Goal: Task Accomplishment & Management: Manage account settings

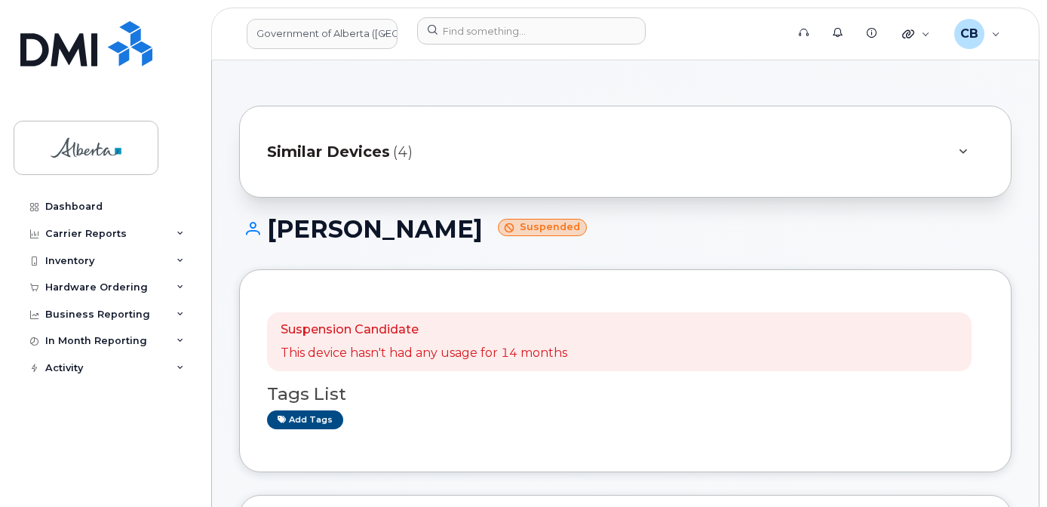
scroll to position [151, 0]
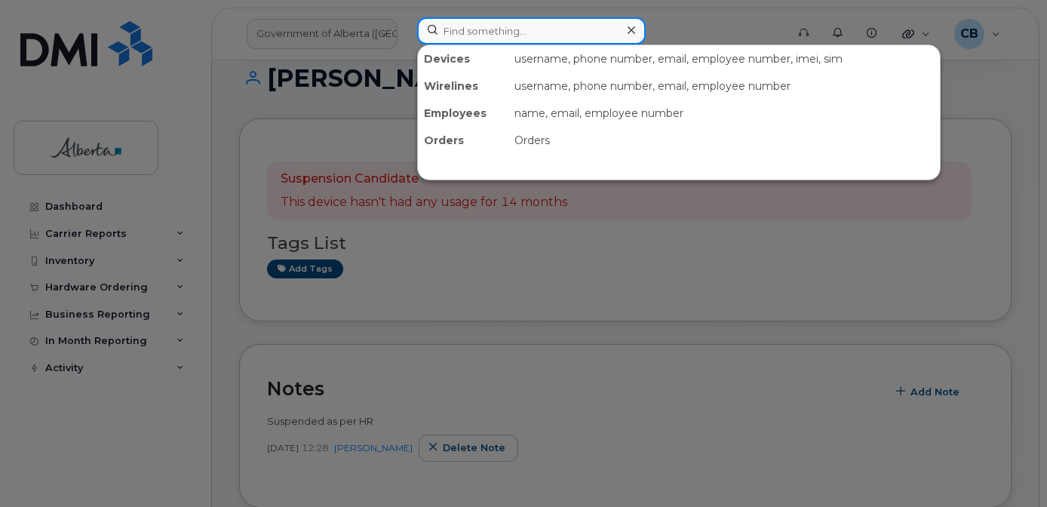
click at [487, 23] on input at bounding box center [531, 30] width 229 height 27
paste input "7809534326"
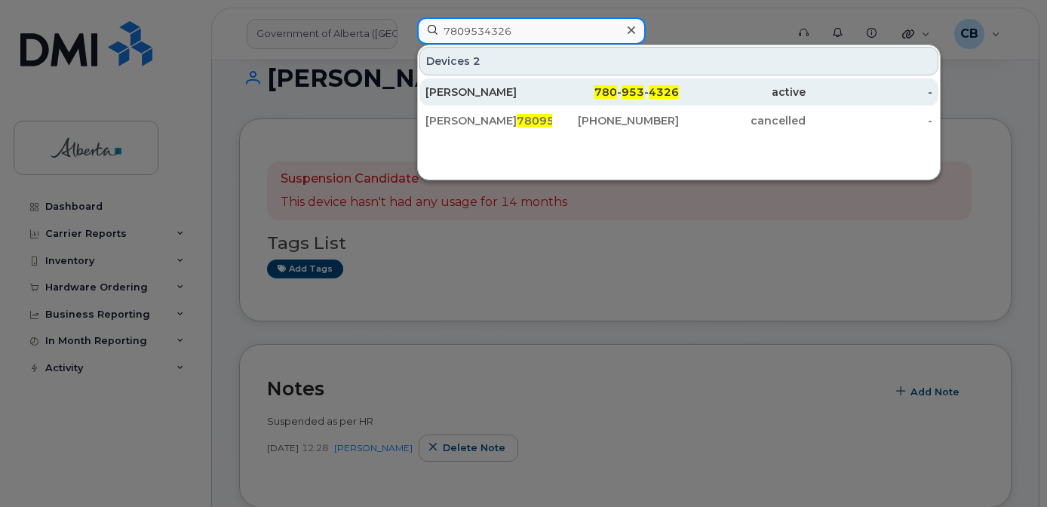
type input "7809534326"
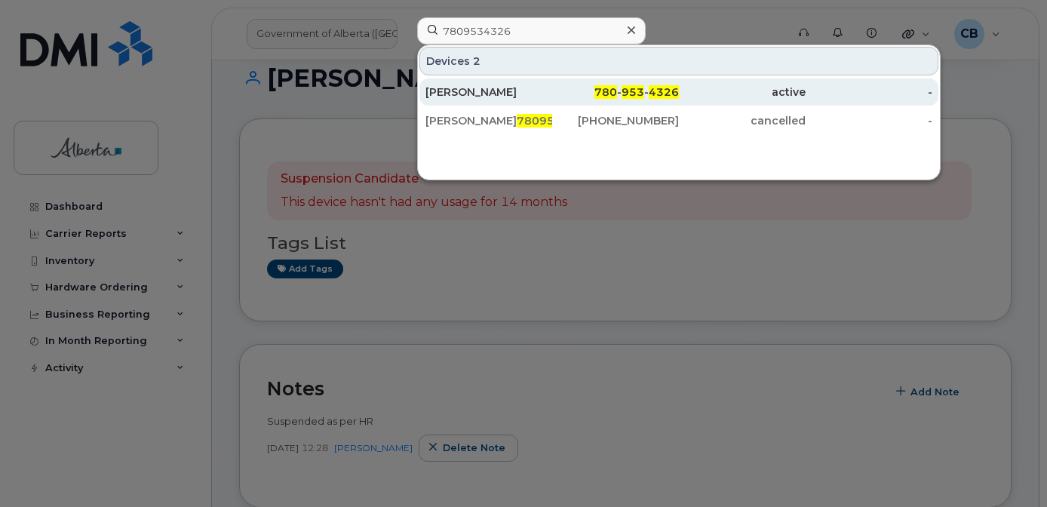
click at [461, 92] on div "[PERSON_NAME]" at bounding box center [488, 91] width 127 height 15
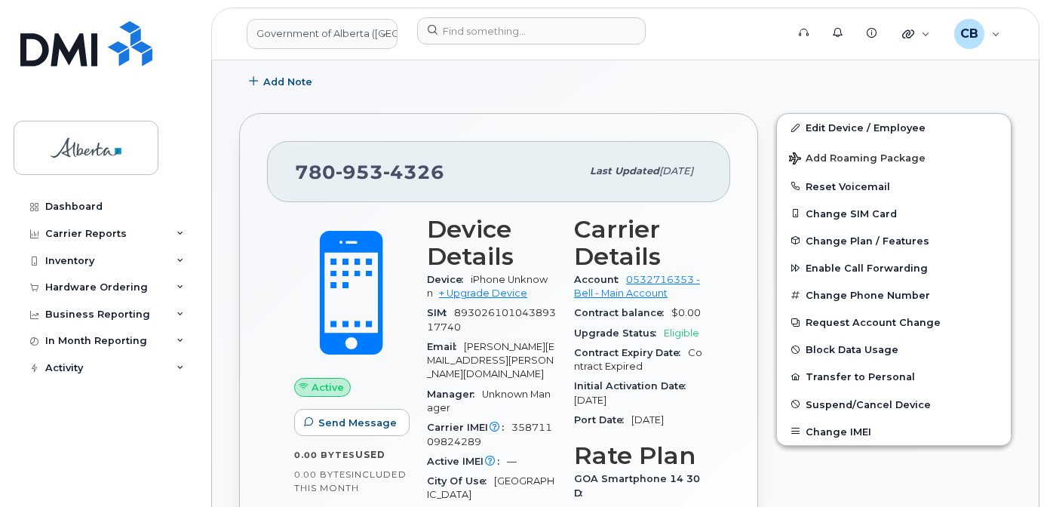
scroll to position [275, 0]
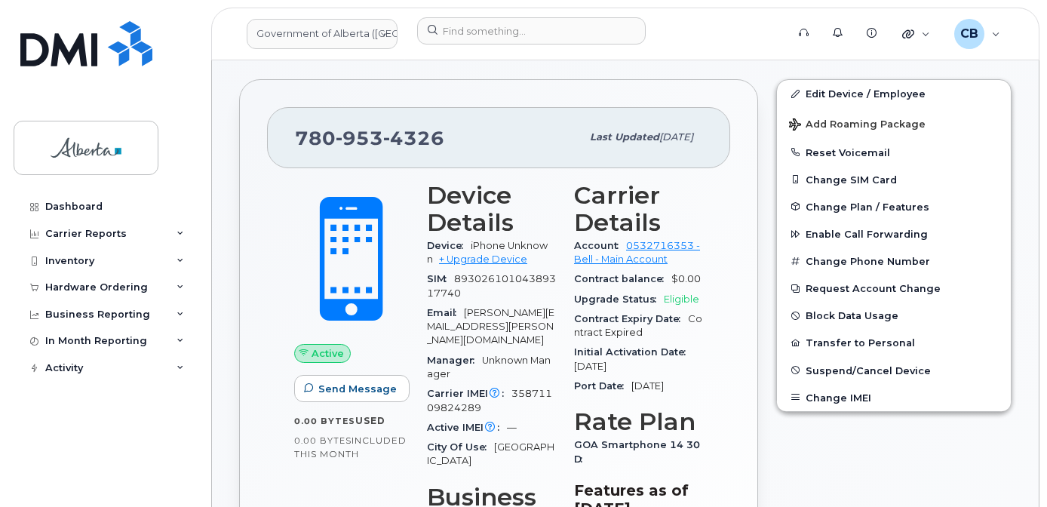
click at [524, 388] on span "35871109824289" at bounding box center [489, 400] width 125 height 25
copy span "35871109824289"
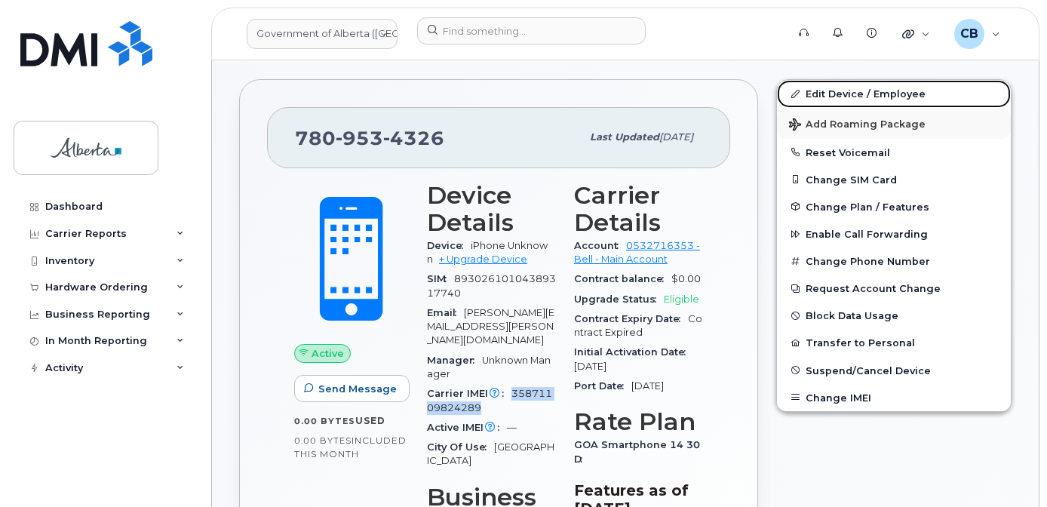
click at [840, 91] on link "Edit Device / Employee" at bounding box center [894, 93] width 234 height 27
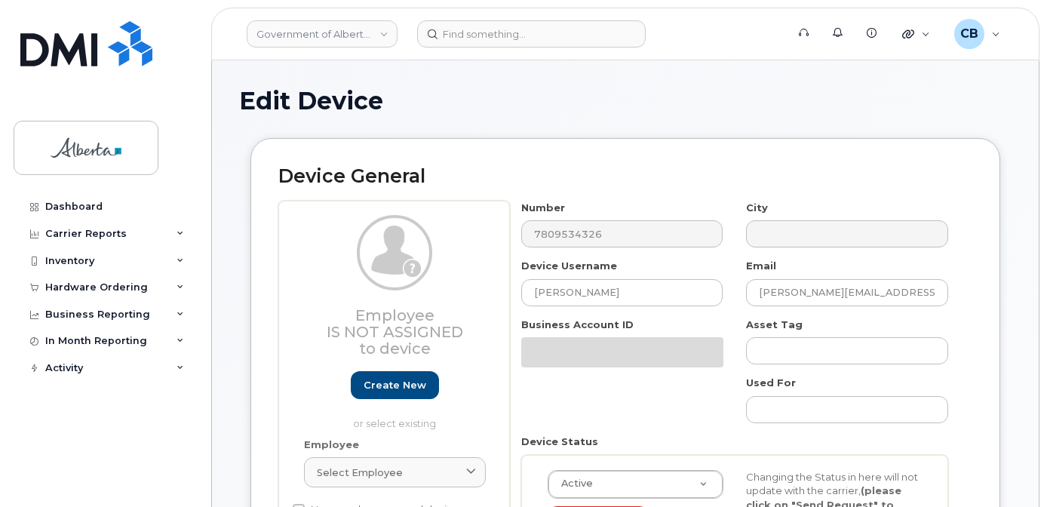
select select "4120330"
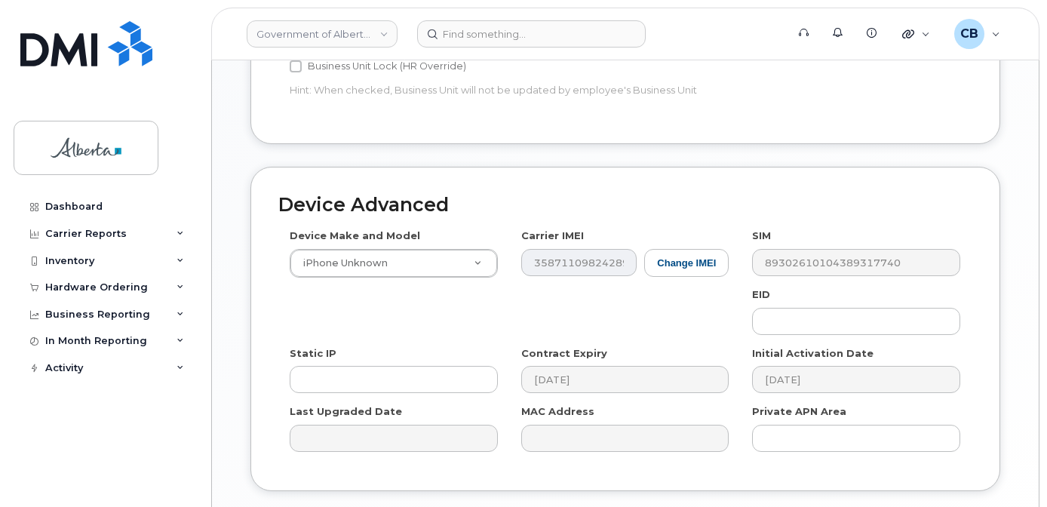
scroll to position [780, 0]
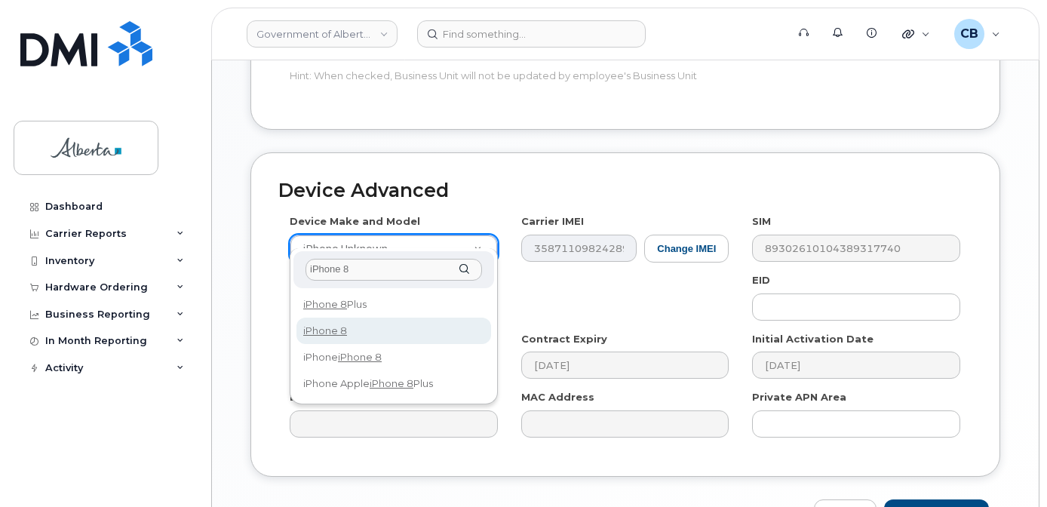
type input "iPhone 8"
select select "1420"
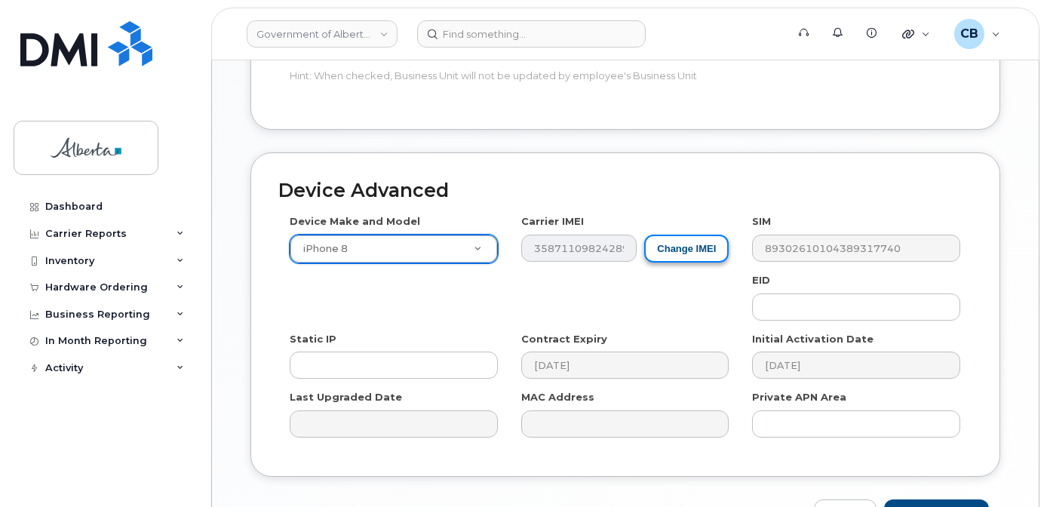
click at [689, 235] on button "Change IMEI" at bounding box center [686, 249] width 84 height 28
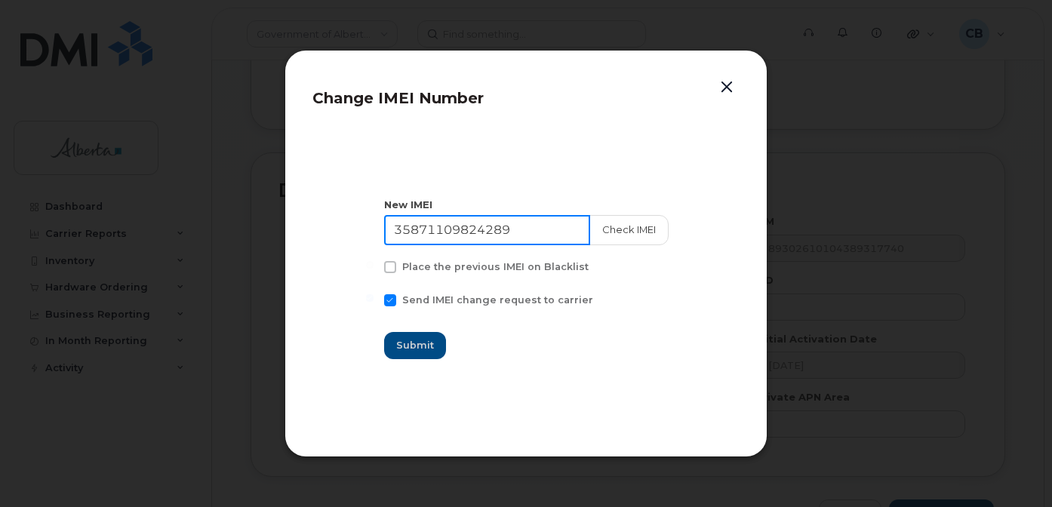
click at [436, 232] on input "35871109824289" at bounding box center [487, 230] width 206 height 30
paste input "608409759820"
type input "356084097598209"
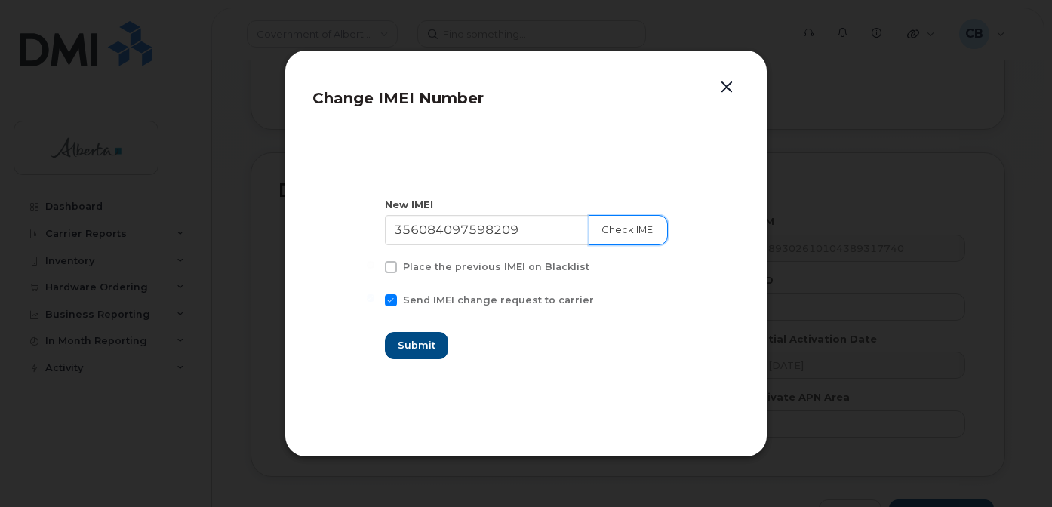
click at [604, 237] on button "Check IMEI" at bounding box center [627, 230] width 79 height 30
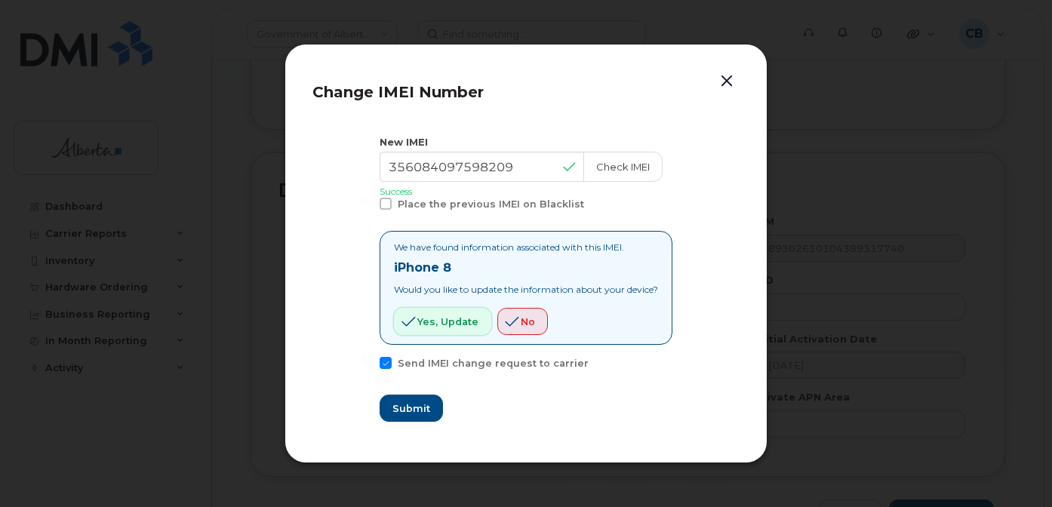
click at [404, 321] on icon "button" at bounding box center [408, 322] width 14 height 14
click at [444, 320] on span "Yes, update" at bounding box center [447, 322] width 61 height 14
click at [421, 318] on span "Yes, update" at bounding box center [447, 322] width 61 height 14
click at [399, 404] on span "Submit" at bounding box center [411, 408] width 38 height 14
type input "356084097598209"
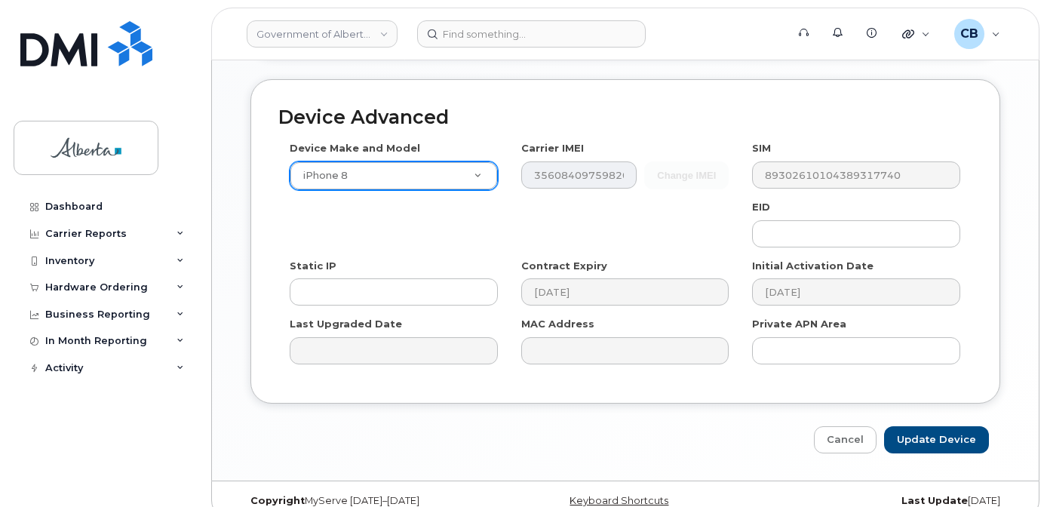
scroll to position [861, 0]
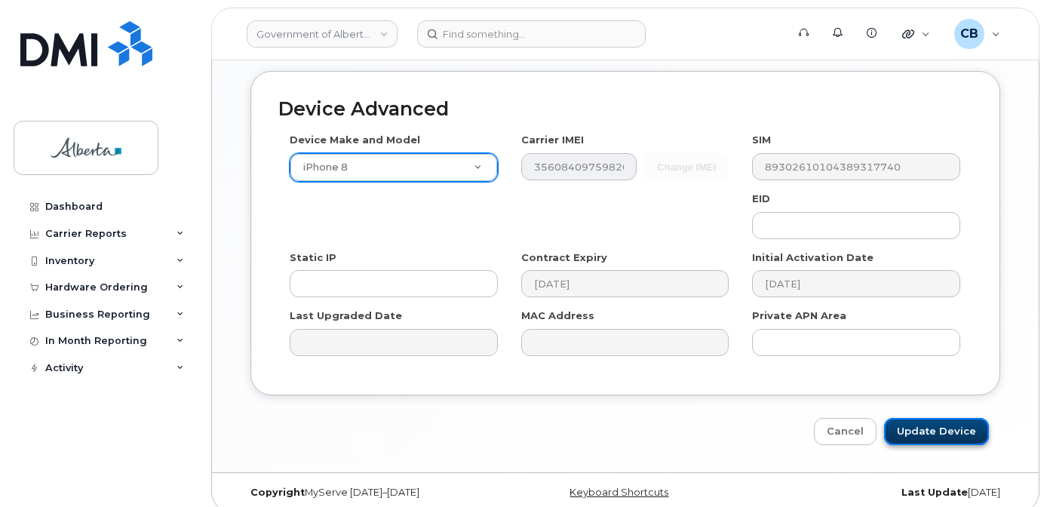
click at [931, 418] on input "Update Device" at bounding box center [936, 432] width 105 height 28
type input "Saving..."
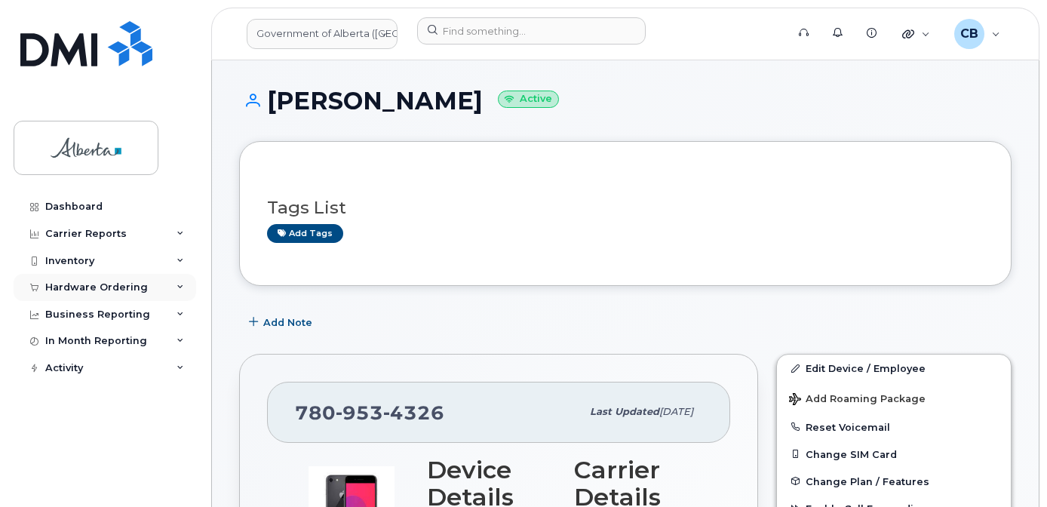
click at [92, 287] on div "Hardware Ordering" at bounding box center [96, 287] width 103 height 12
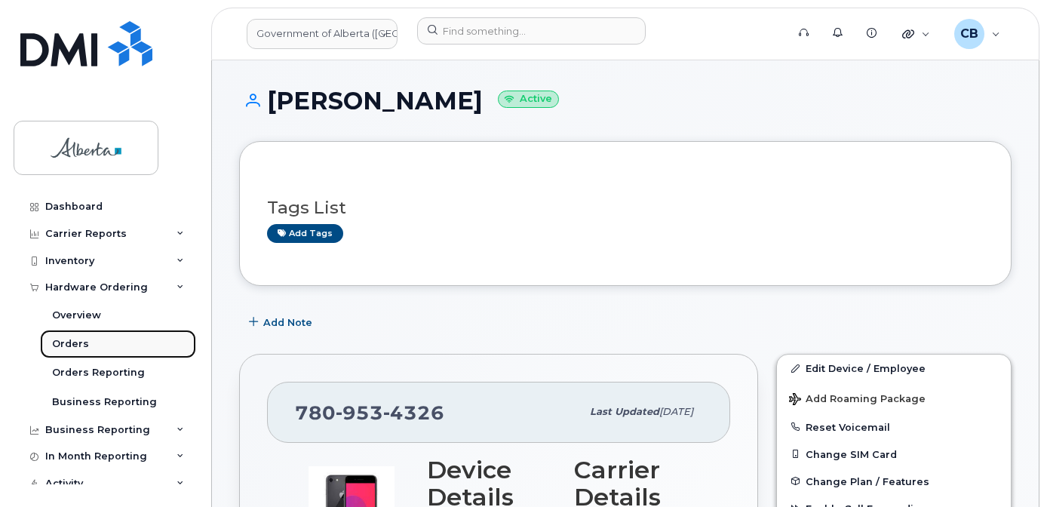
click at [76, 344] on div "Orders" at bounding box center [70, 344] width 37 height 14
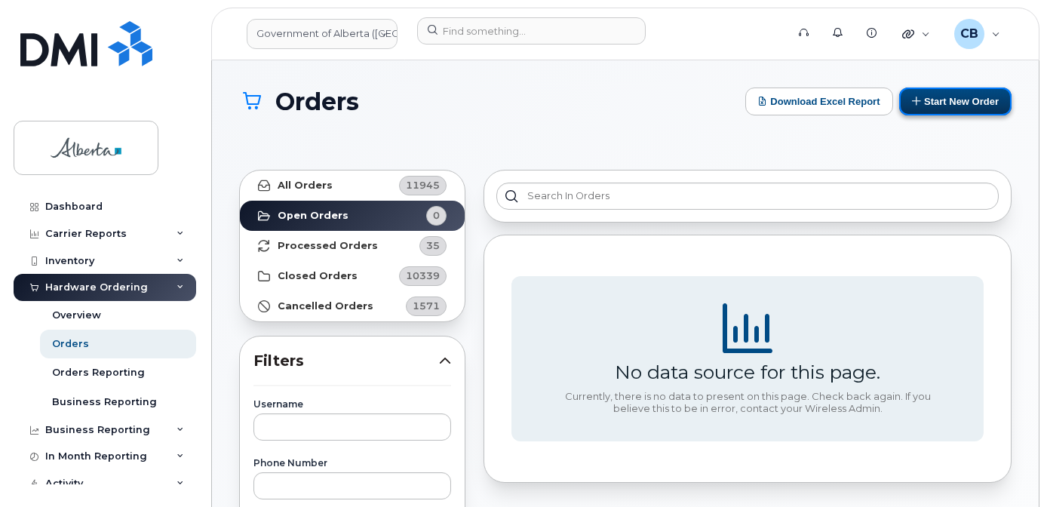
click at [947, 104] on button "Start New Order" at bounding box center [955, 102] width 112 height 28
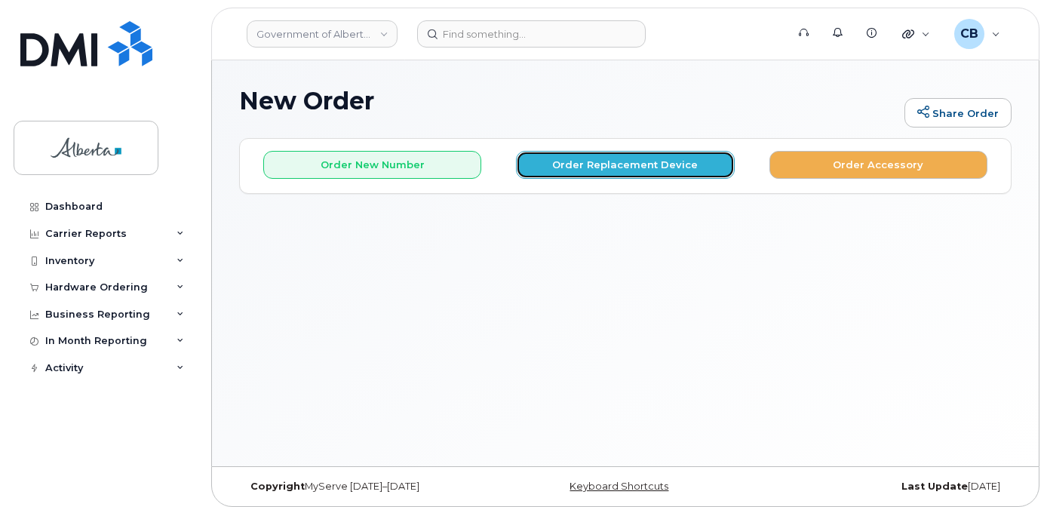
click at [628, 165] on button "Order Replacement Device" at bounding box center [625, 165] width 218 height 28
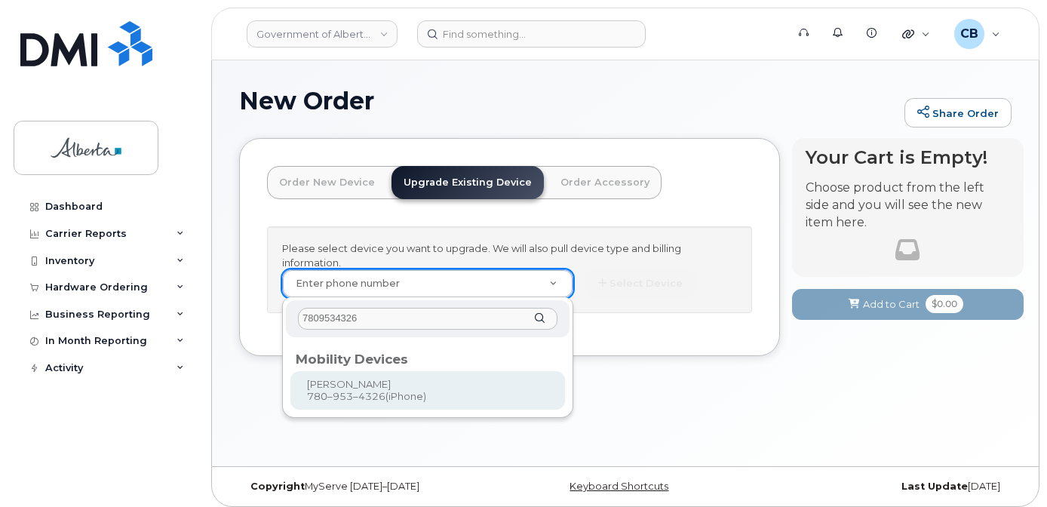
type input "7809534326"
type input "805201"
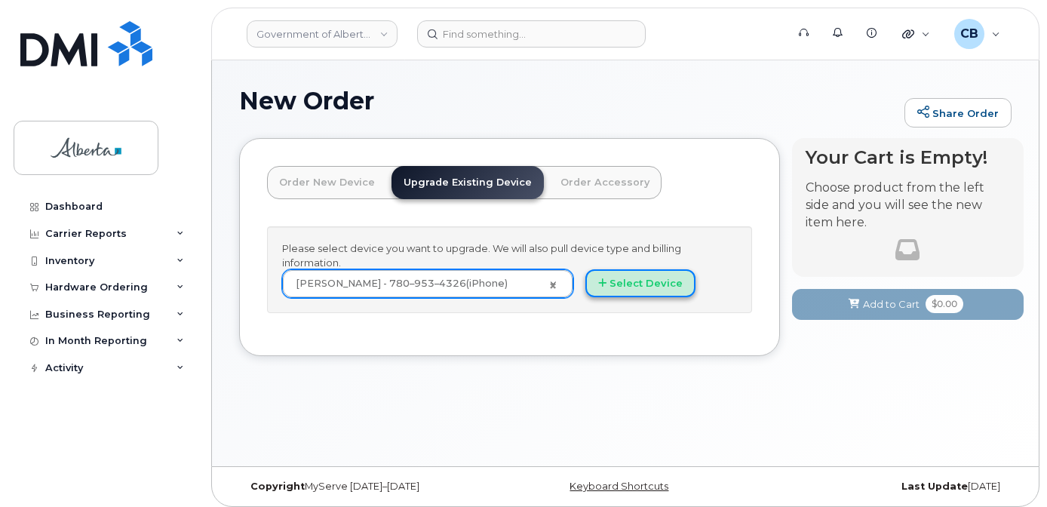
click at [622, 287] on button "Select Device" at bounding box center [640, 283] width 110 height 28
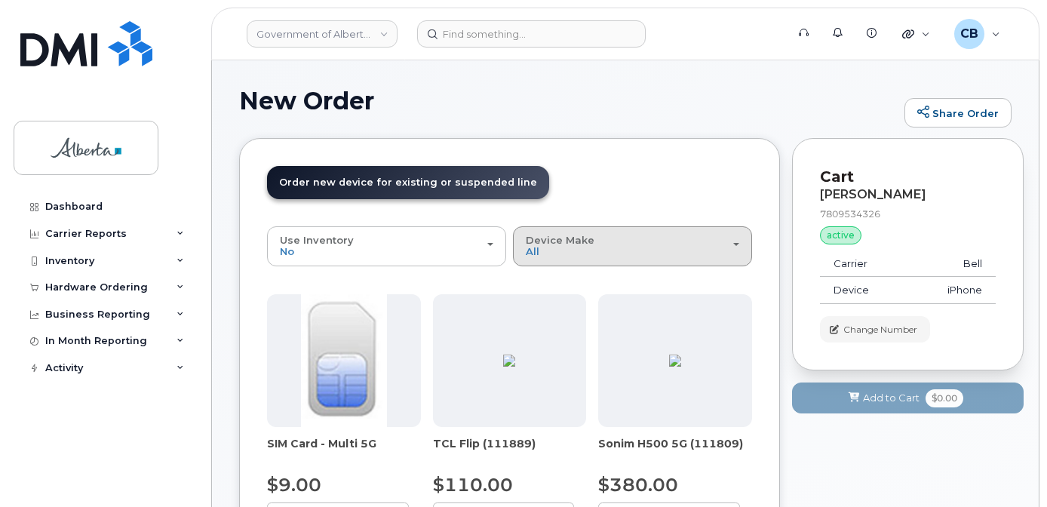
click at [599, 250] on div "Device Make All Aircard Android Cell Phone iPhone" at bounding box center [632, 246] width 213 height 23
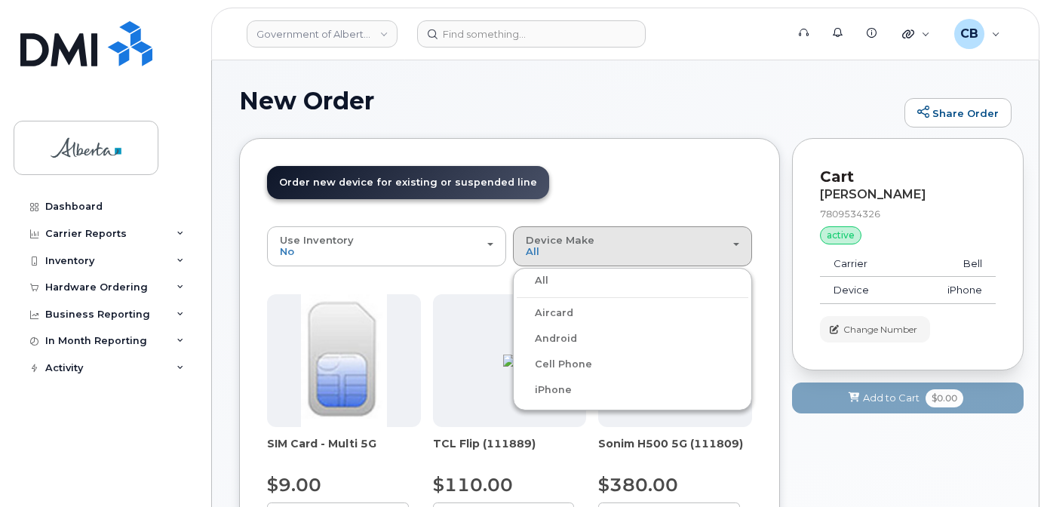
click at [563, 390] on label "iPhone" at bounding box center [544, 390] width 55 height 18
click at [0, 0] on input "iPhone" at bounding box center [0, 0] width 0 height 0
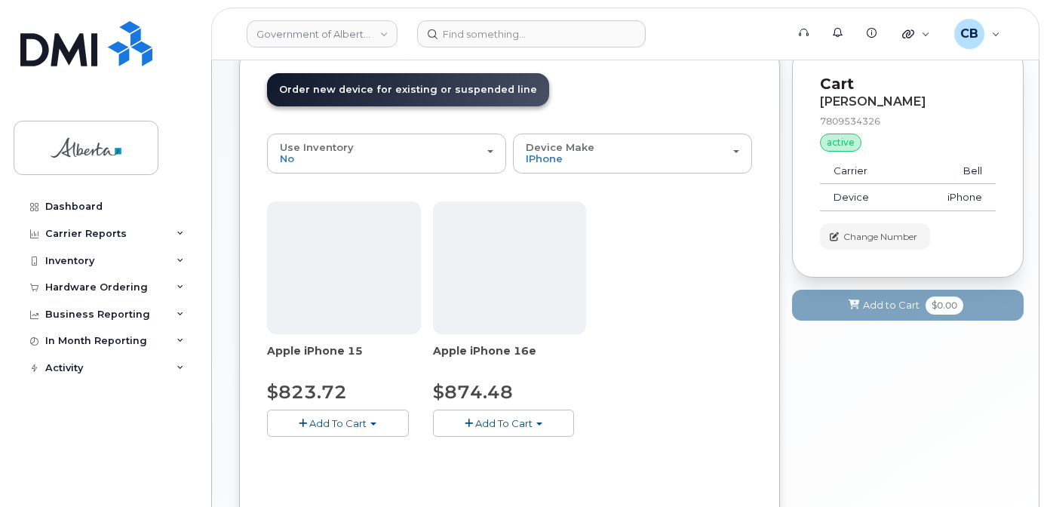
scroll to position [221, 0]
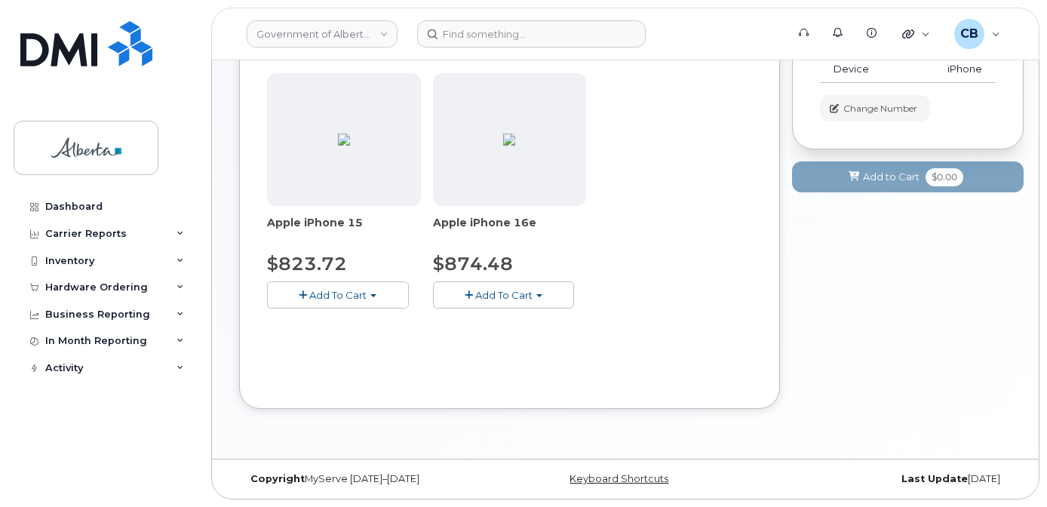
click at [499, 291] on span "Add To Cart" at bounding box center [503, 295] width 57 height 12
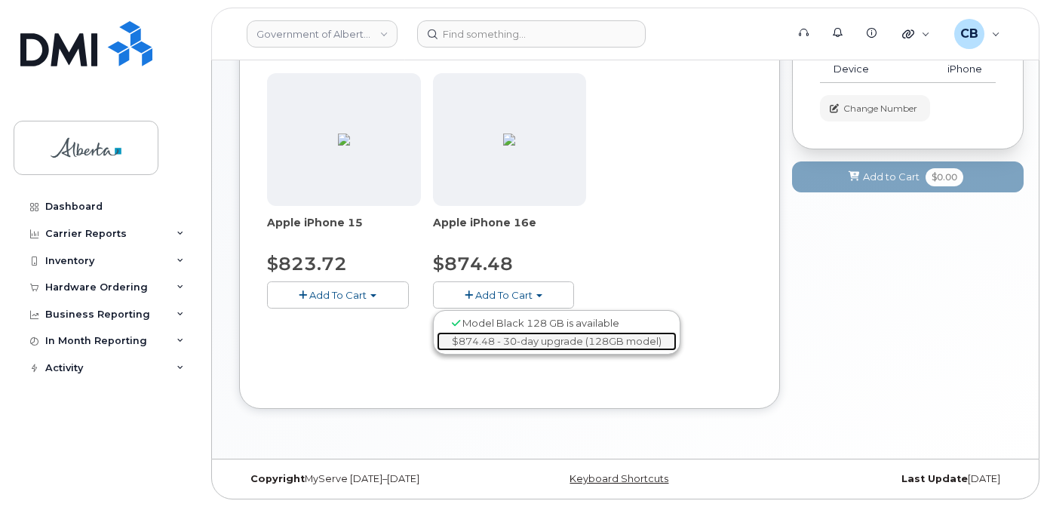
click at [516, 342] on link "$874.48 - 30-day upgrade (128GB model)" at bounding box center [557, 341] width 240 height 19
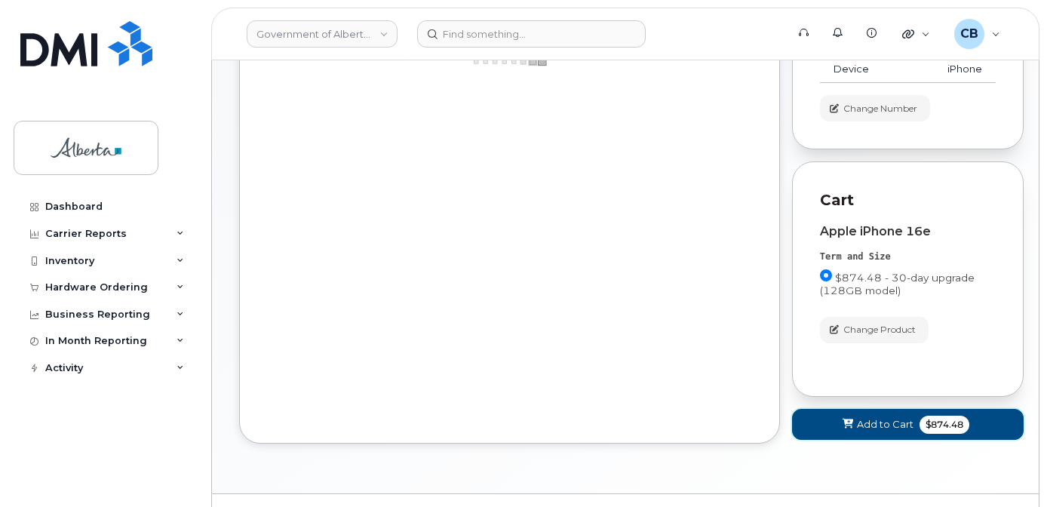
click at [868, 419] on span "Add to Cart" at bounding box center [885, 424] width 57 height 14
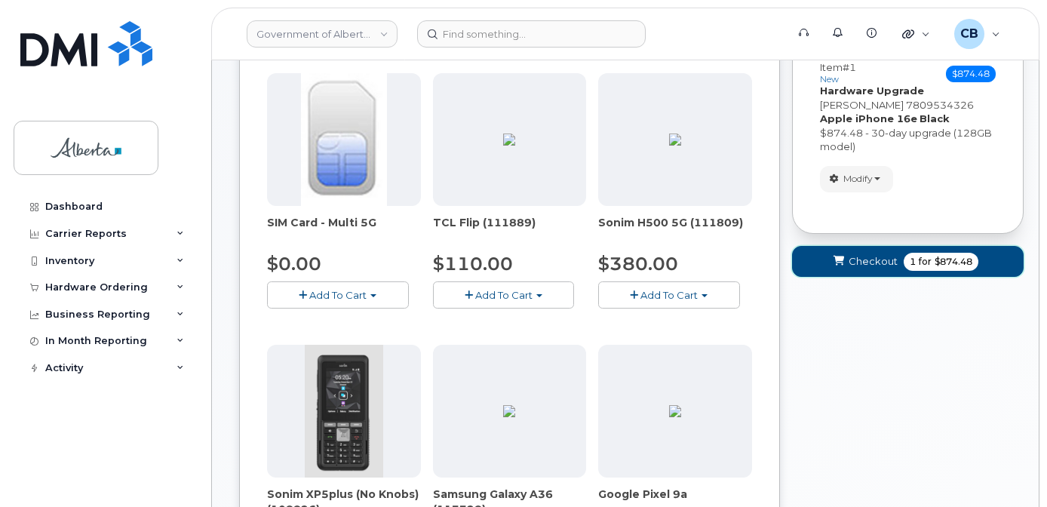
drag, startPoint x: 868, startPoint y: 258, endPoint x: 889, endPoint y: 350, distance: 94.6
click at [868, 259] on span "Checkout" at bounding box center [873, 261] width 49 height 14
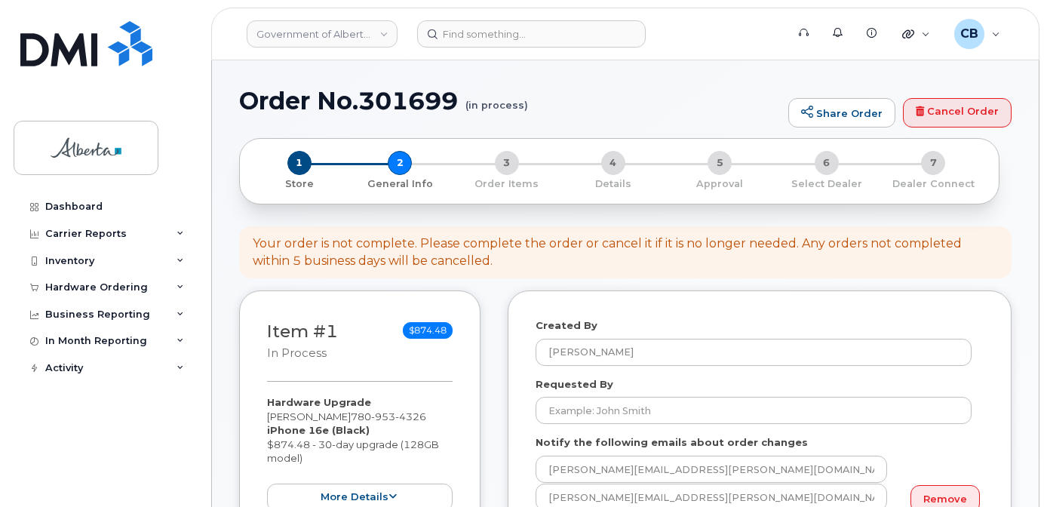
select select
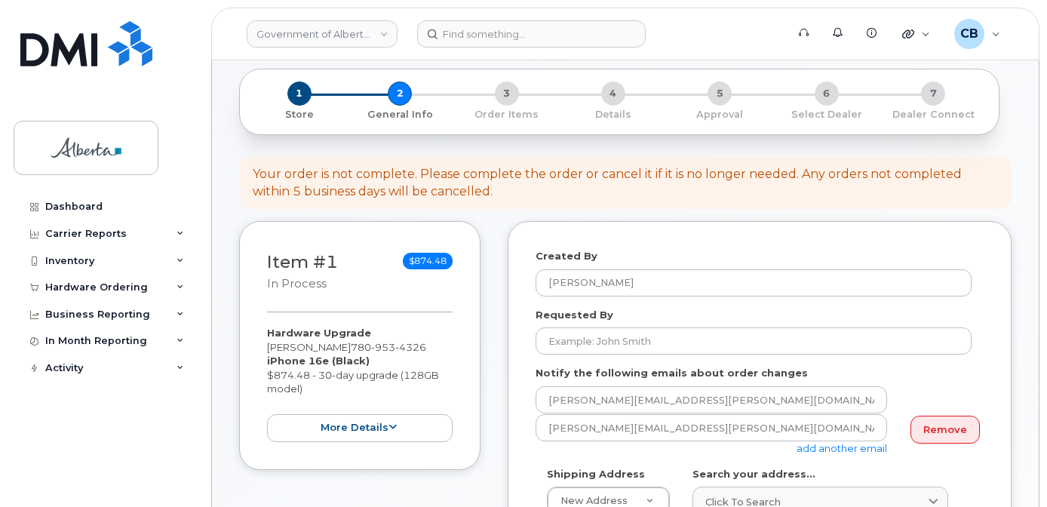
scroll to position [226, 0]
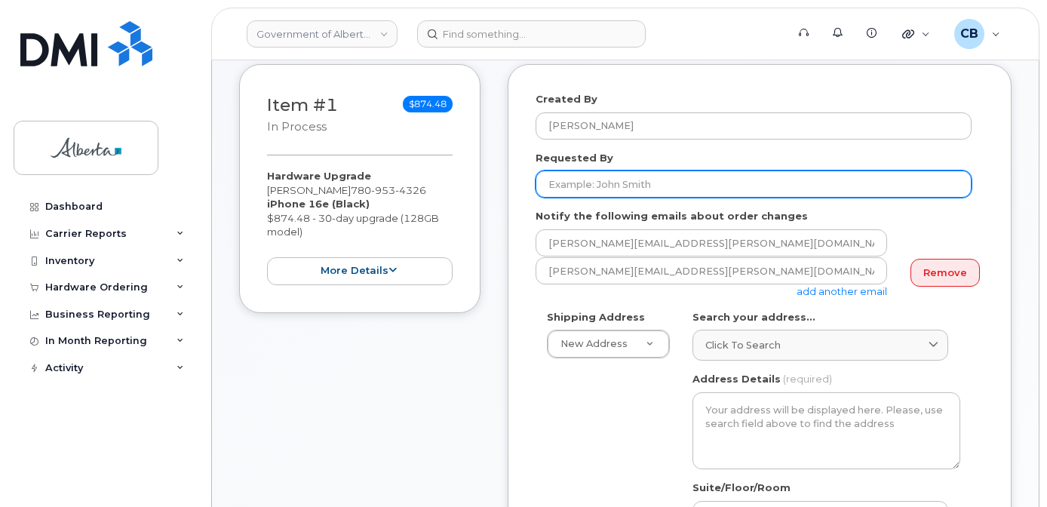
click at [567, 184] on input "Requested By" at bounding box center [754, 183] width 436 height 27
paste input "Sheri.Aikens@gov.ab.ca"
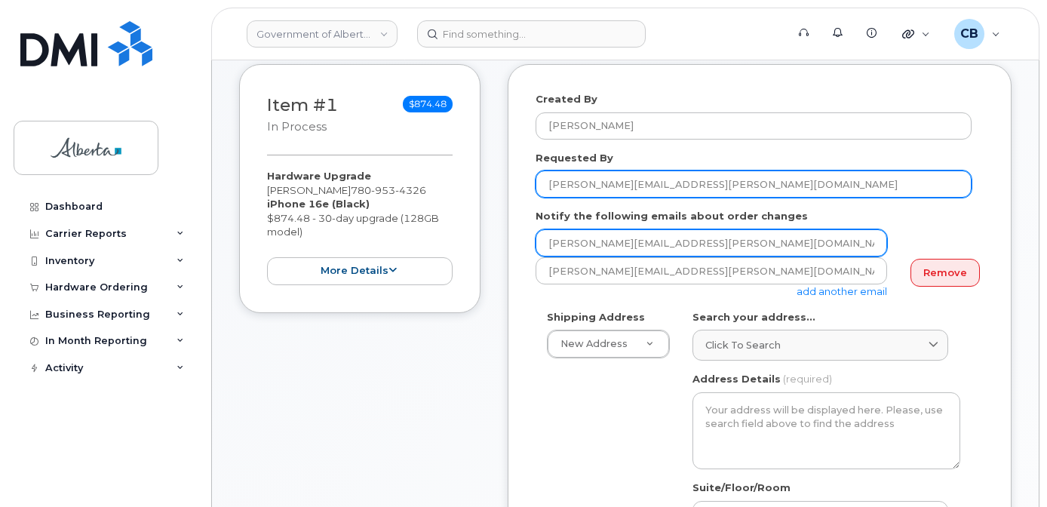
type input "Sheri.Aikens@gov.ab.ca"
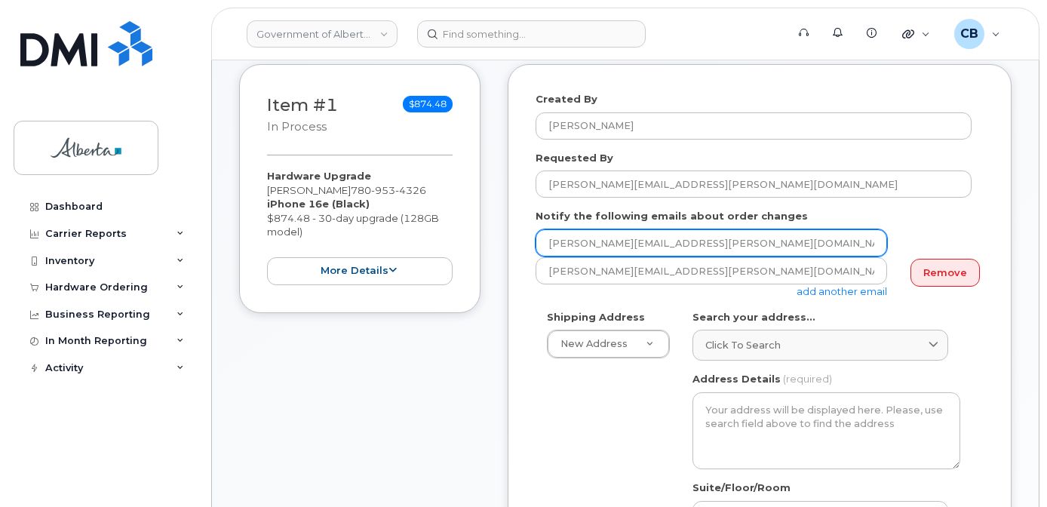
click at [554, 241] on input "[PERSON_NAME][EMAIL_ADDRESS][PERSON_NAME][DOMAIN_NAME]" at bounding box center [712, 242] width 352 height 27
paste input "Sheri.Aikens"
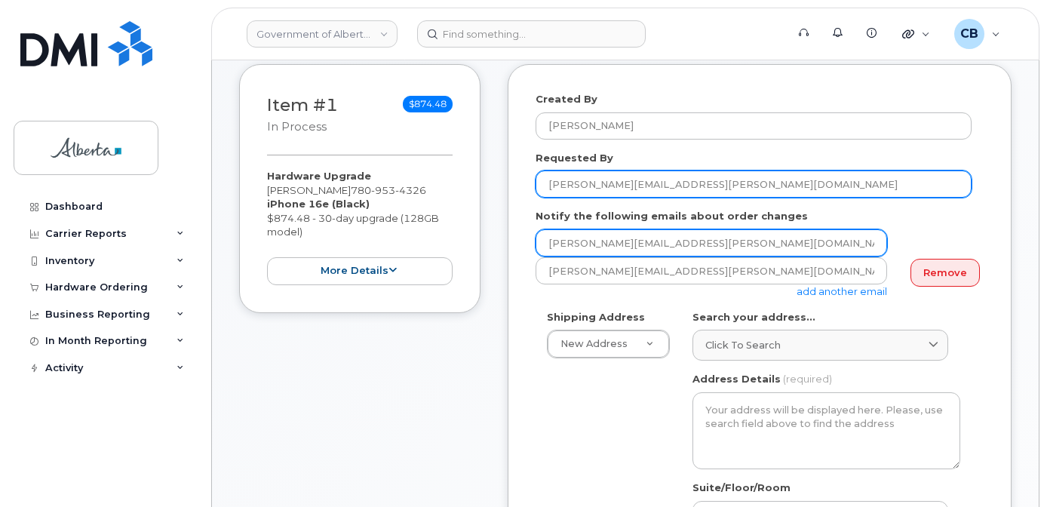
type input "Sheri.Aikens@gov.ab.ca"
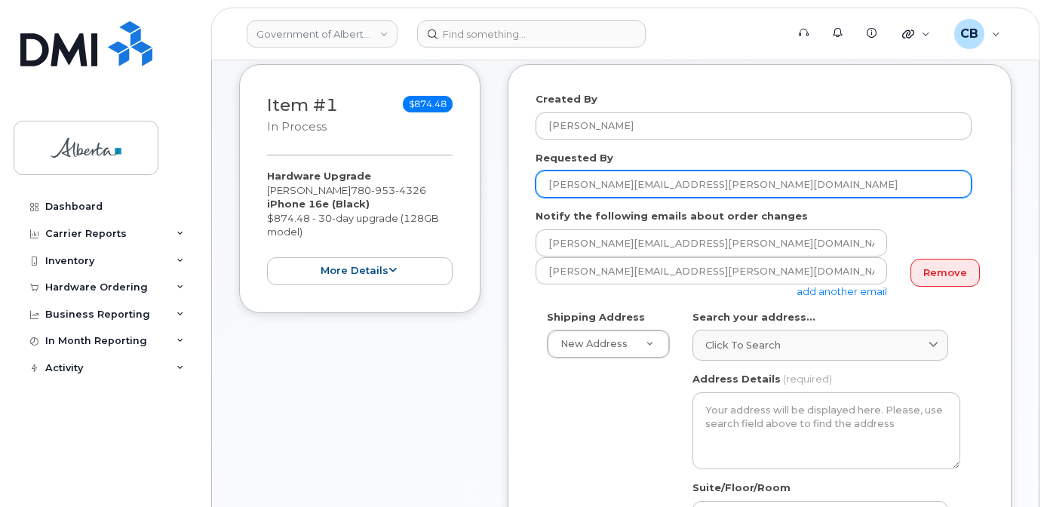
drag, startPoint x: 666, startPoint y: 183, endPoint x: 613, endPoint y: 185, distance: 53.6
click at [613, 185] on input "Sheri.Aikens@gov.ab.ca" at bounding box center [754, 183] width 436 height 27
type input "Sheri Aikens"
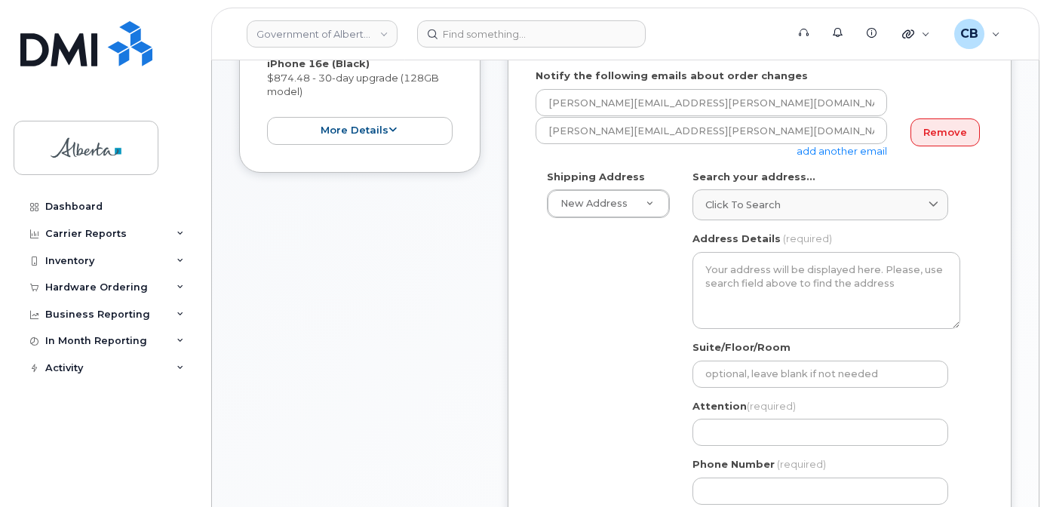
scroll to position [377, 0]
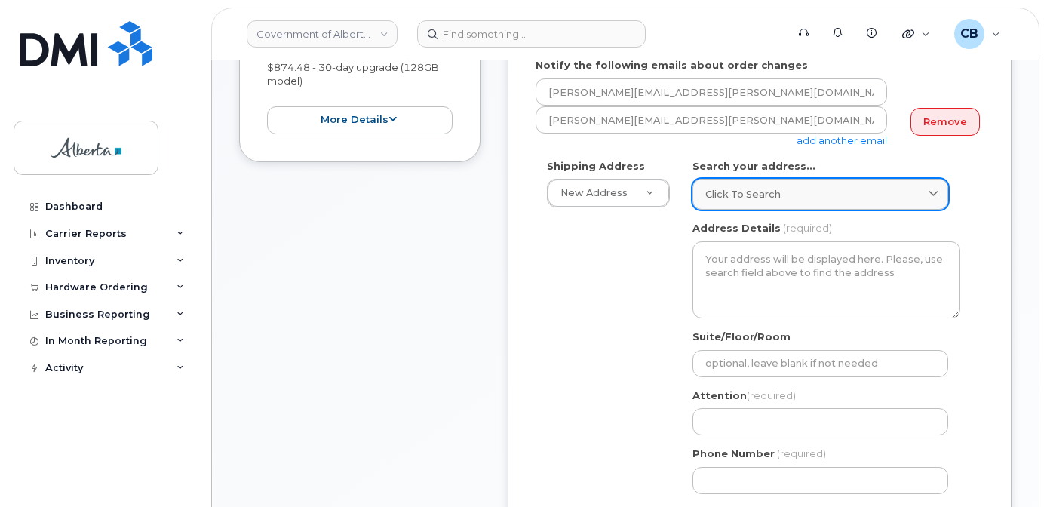
click at [714, 191] on span "Click to search" at bounding box center [742, 194] width 75 height 14
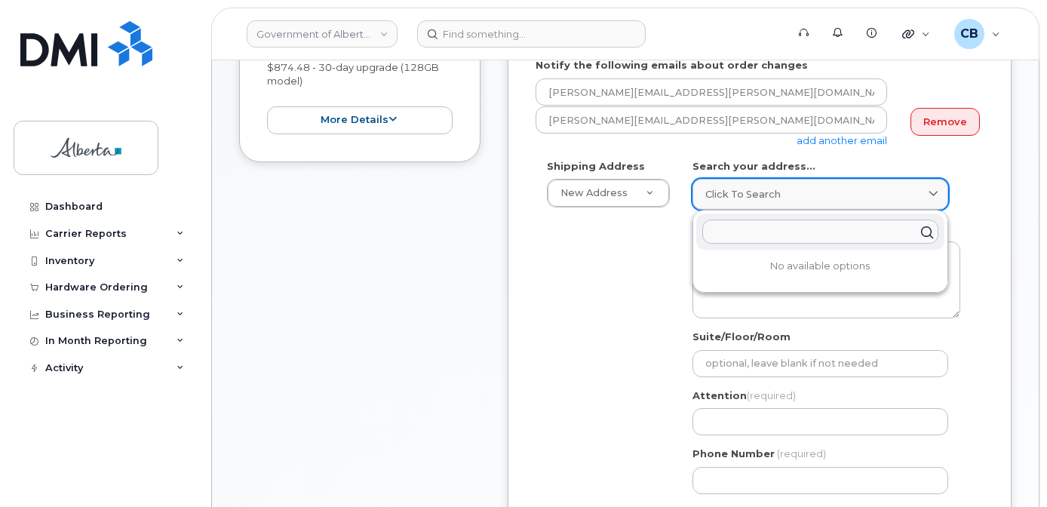
paste input "10365 - 97 Street N. W."
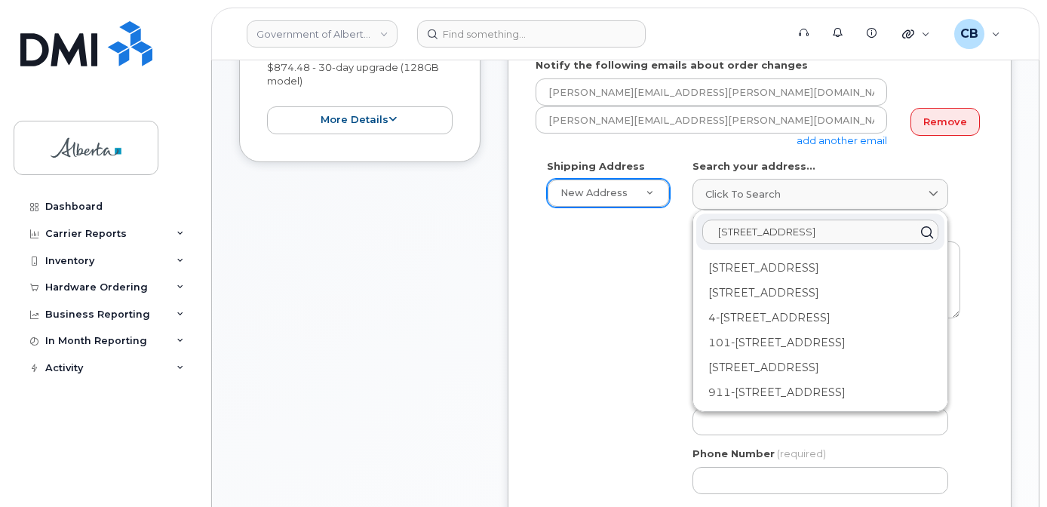
type input "10365 - 97 Street N. W."
drag, startPoint x: 840, startPoint y: 231, endPoint x: 683, endPoint y: 228, distance: 157.7
click at [676, 229] on div "Shipping Address New Address New Address 803 Manning Rd NE 10800 97 Ave NW 109-…" at bounding box center [754, 332] width 436 height 346
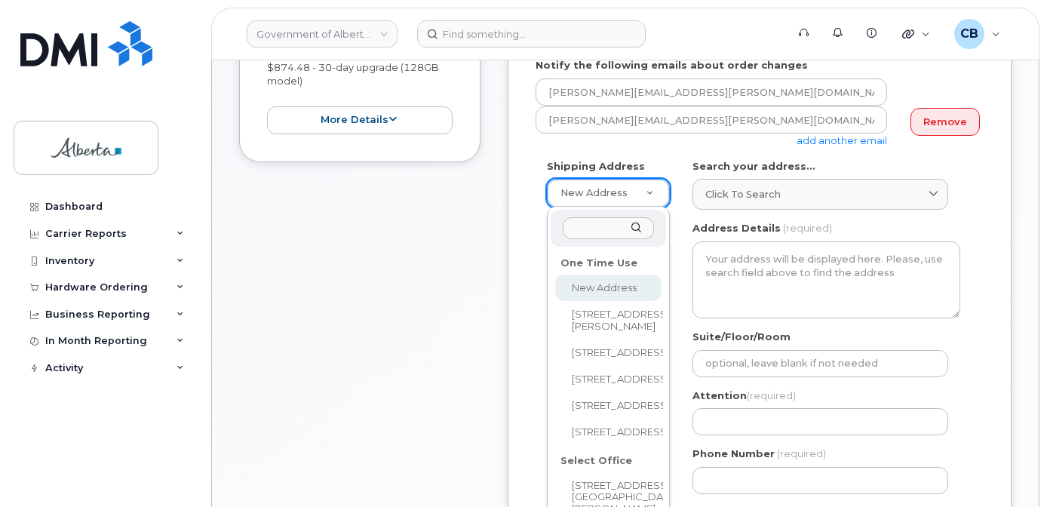
click at [600, 233] on input "text" at bounding box center [608, 228] width 91 height 22
paste input "10365 - 97 Street N. W."
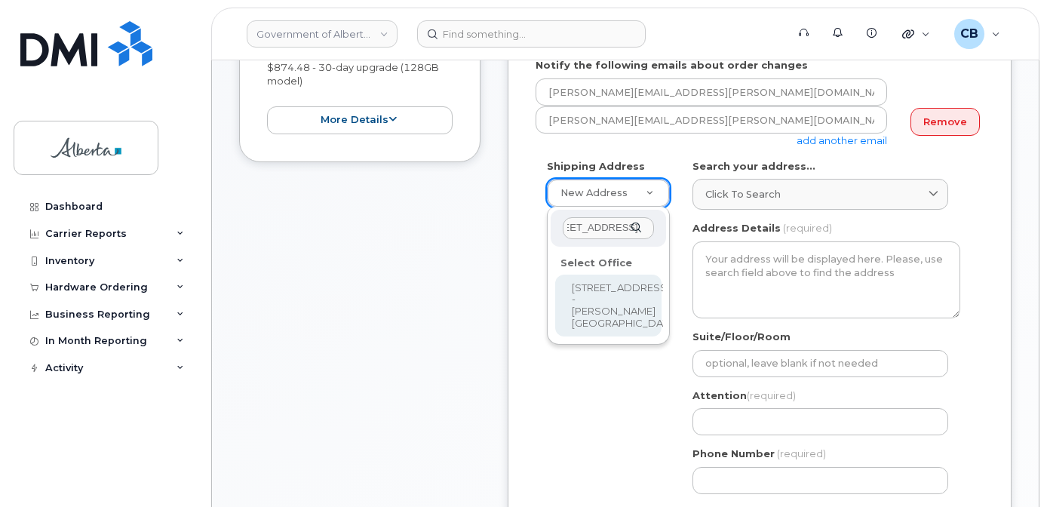
type input "10365 - 97 Street N. W."
select select
type textarea "10365 - 97 Street N. W. Edmonton Alberta T5J5C5"
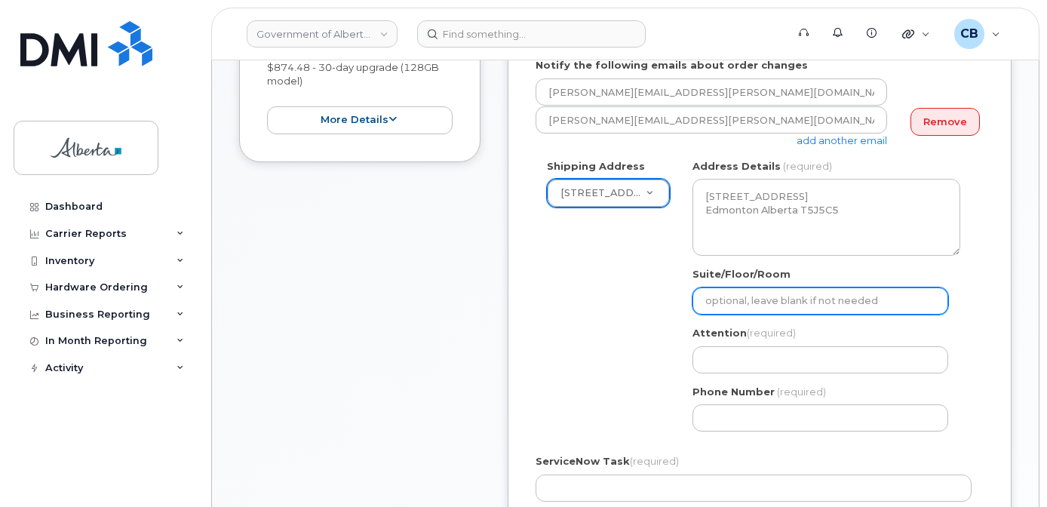
click at [719, 296] on input "Suite/Floor/Room" at bounding box center [821, 300] width 256 height 27
paste input "6th"
select select
type input "6th flr"
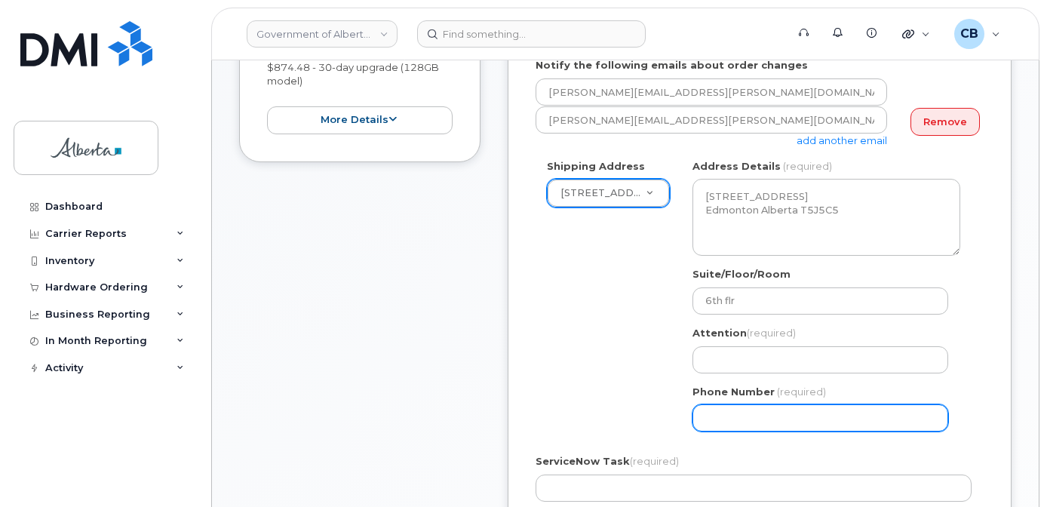
click at [731, 412] on input "Phone Number" at bounding box center [821, 417] width 256 height 27
paste input "7804221111"
select select
type input "7804221111"
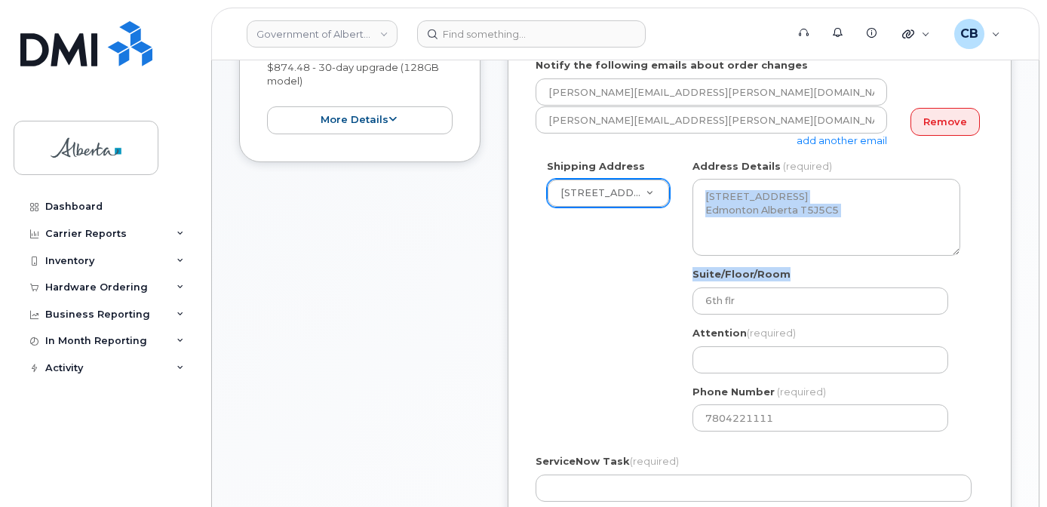
drag, startPoint x: 1046, startPoint y: 256, endPoint x: 1045, endPoint y: 228, distance: 28.7
click at [1045, 227] on body "Government of Alberta (GOA) Support Alerts Knowledge Base Quicklinks Suspend / …" at bounding box center [523, 406] width 1047 height 1566
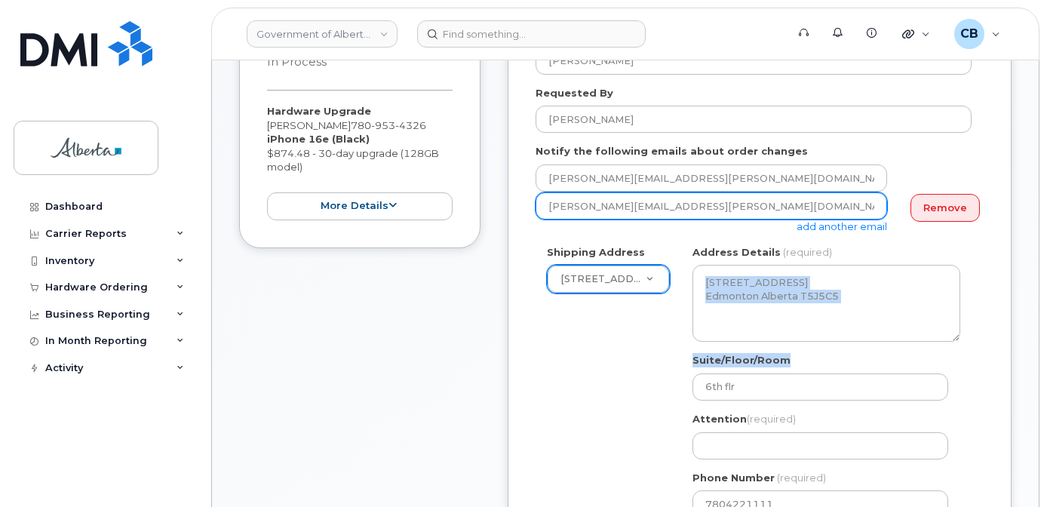
scroll to position [294, 0]
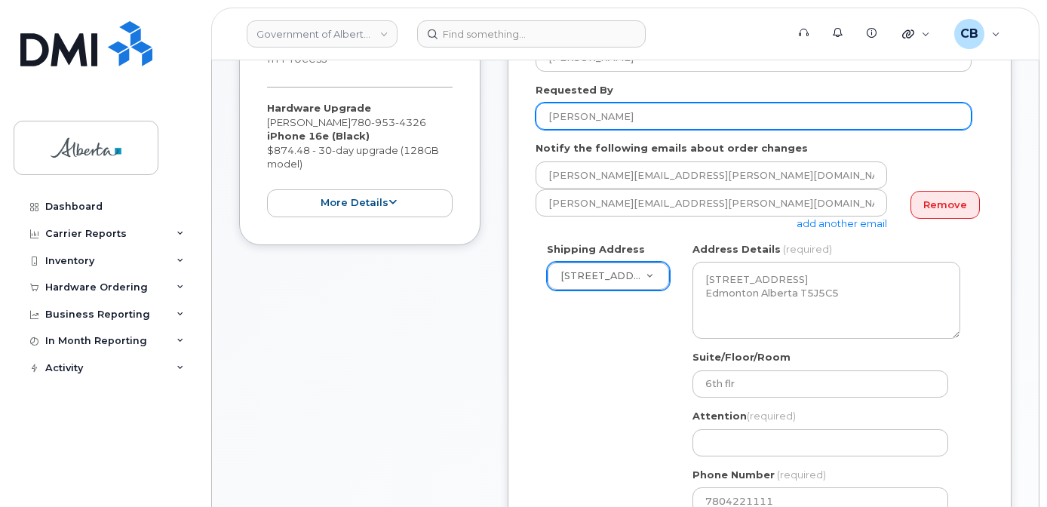
click at [557, 113] on input "Sheri Aikens" at bounding box center [754, 116] width 436 height 27
click at [557, 114] on input "Sheri Aikens" at bounding box center [754, 116] width 436 height 27
click at [557, 115] on input "Sheri Aikens" at bounding box center [754, 116] width 436 height 27
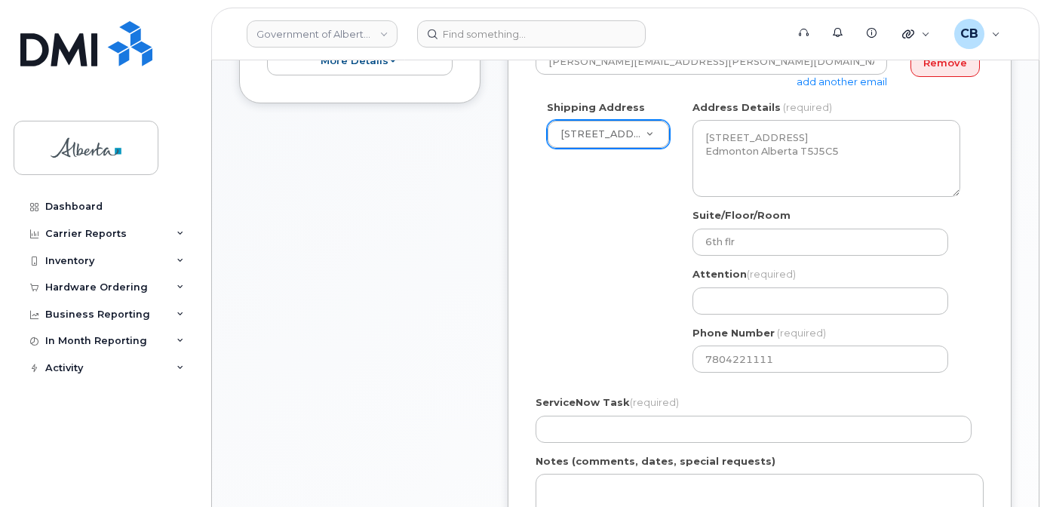
scroll to position [459, 0]
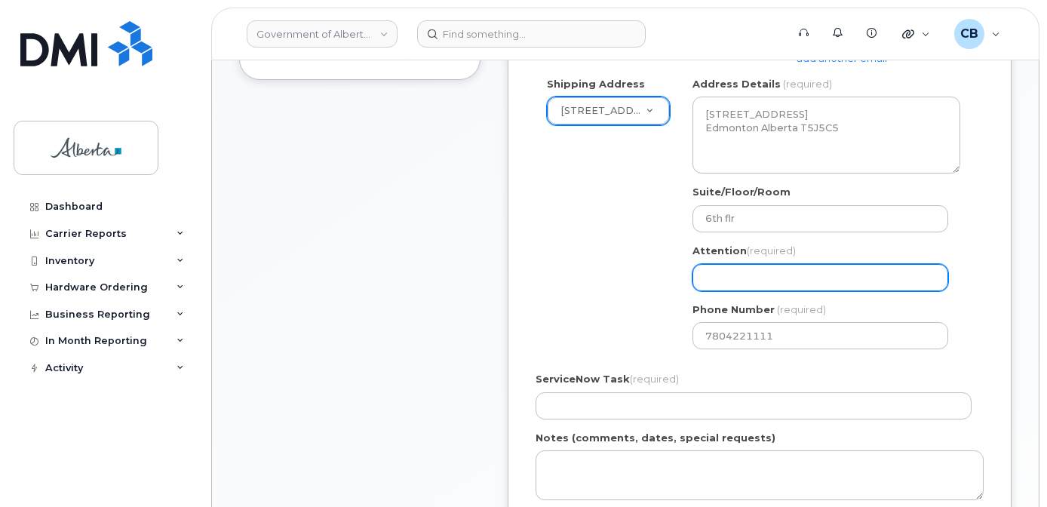
click at [736, 278] on input "Attention (required)" at bounding box center [821, 277] width 256 height 27
paste input "Sheri Aikens"
select select
type input "[PERSON_NAME]"
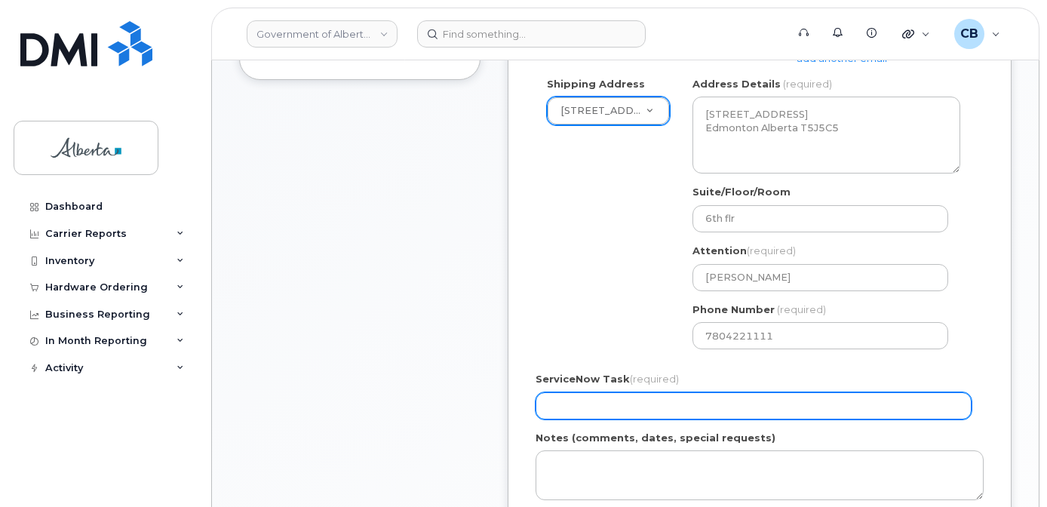
click at [561, 401] on input "ServiceNow Task (required)" at bounding box center [754, 405] width 436 height 27
paste input "SCTASK0854308"
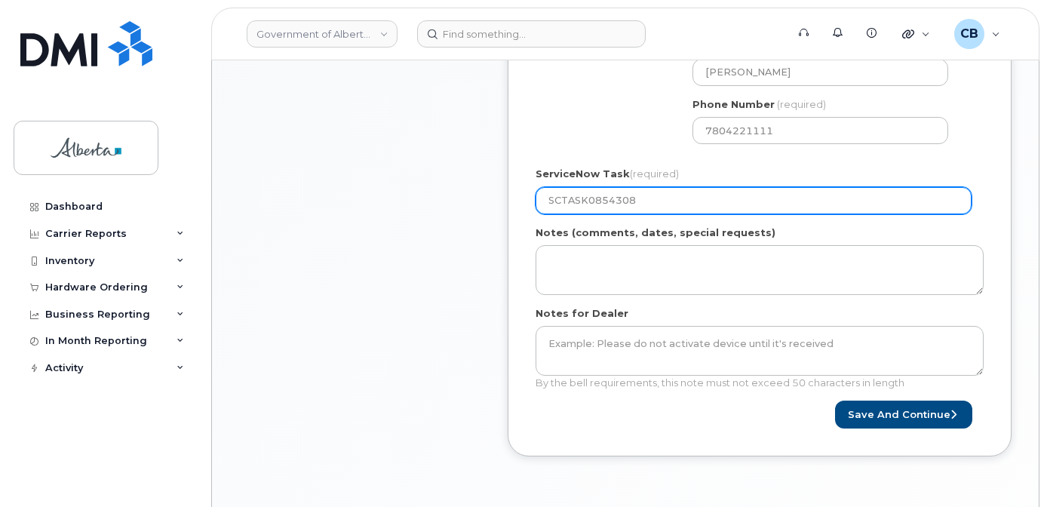
scroll to position [745, 0]
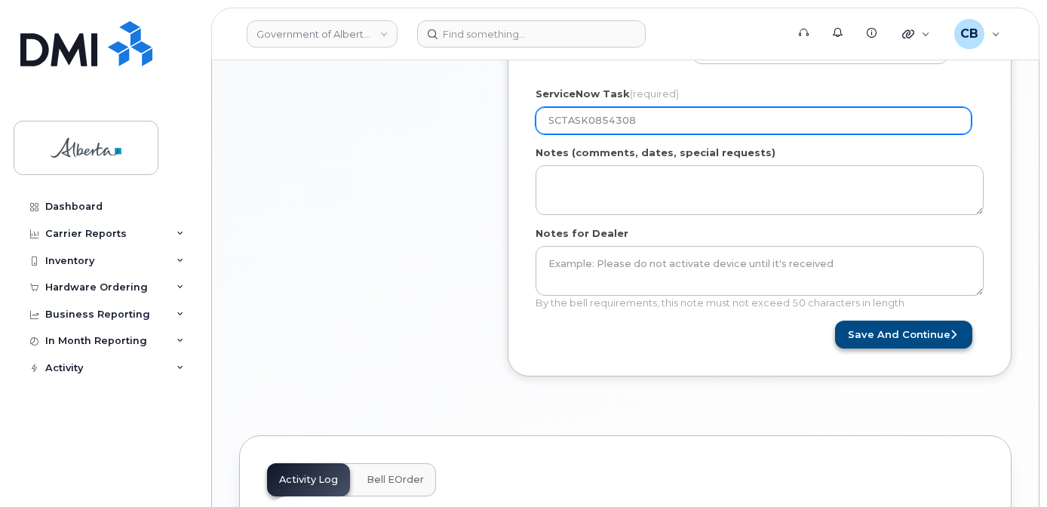
type input "SCTASK0854308"
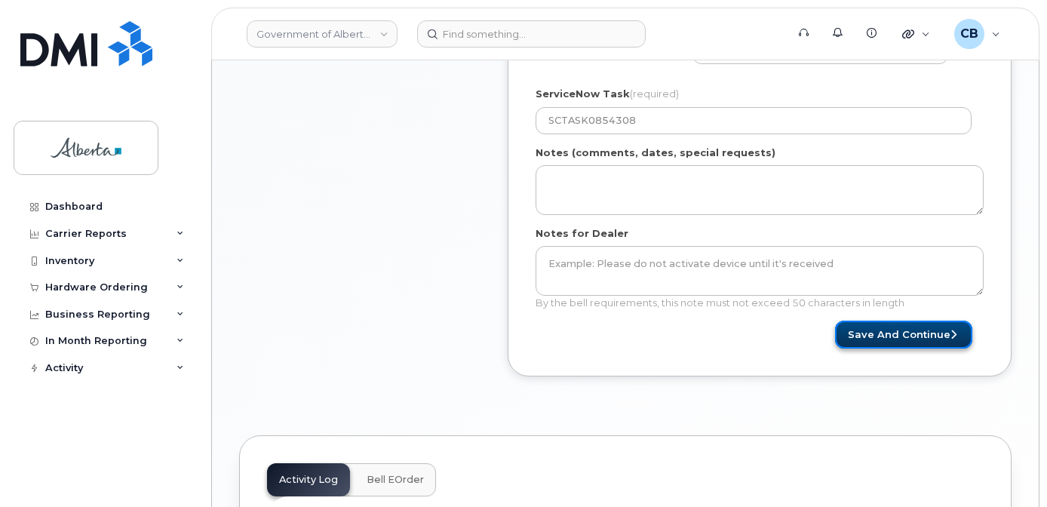
click at [898, 331] on button "Save and Continue" at bounding box center [903, 335] width 137 height 28
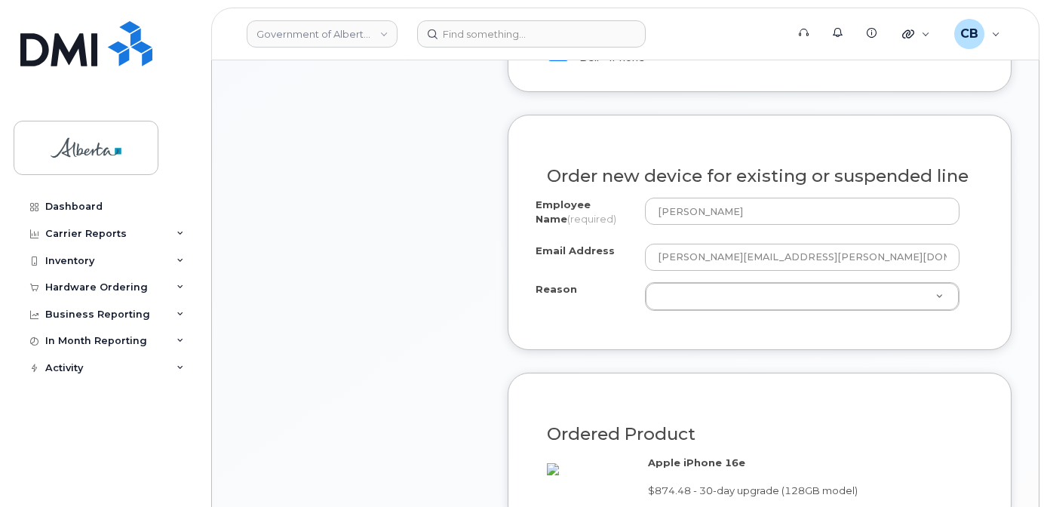
scroll to position [754, 0]
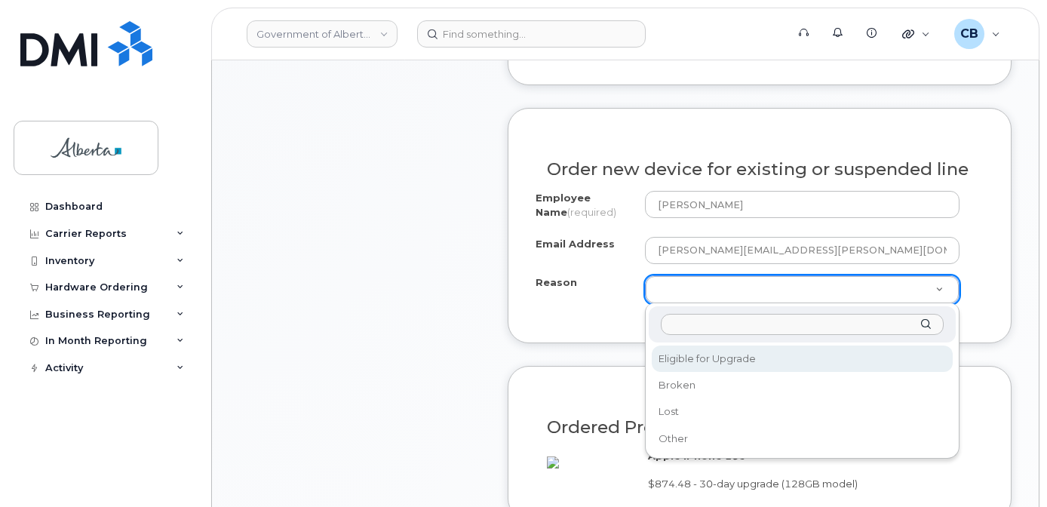
select select "eligible_for_upgrade"
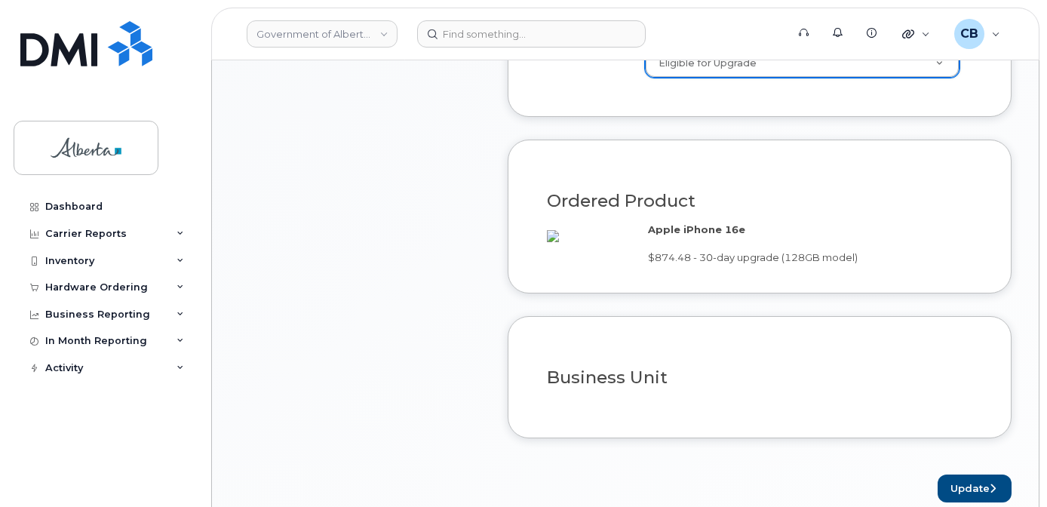
scroll to position [1132, 0]
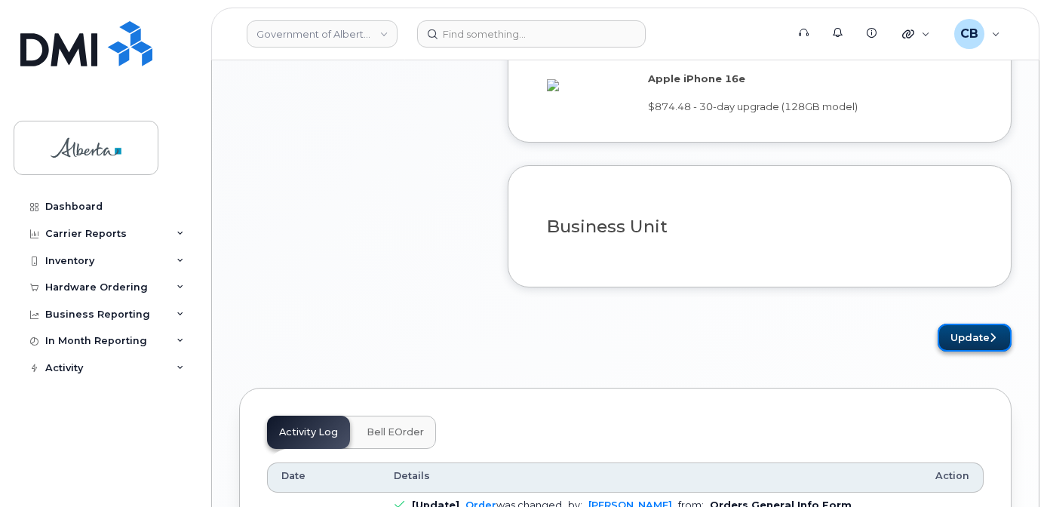
click at [963, 350] on button "Update" at bounding box center [975, 338] width 74 height 28
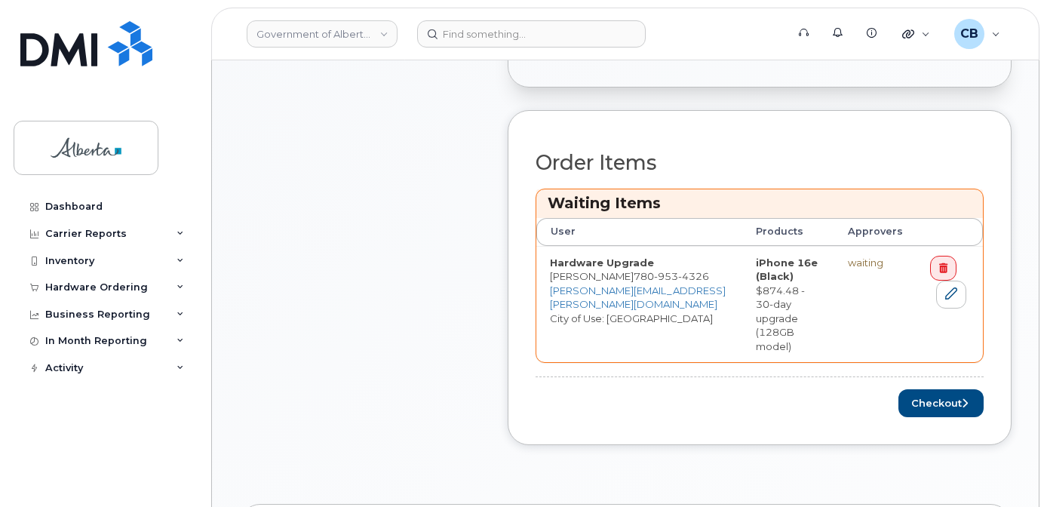
scroll to position [679, 0]
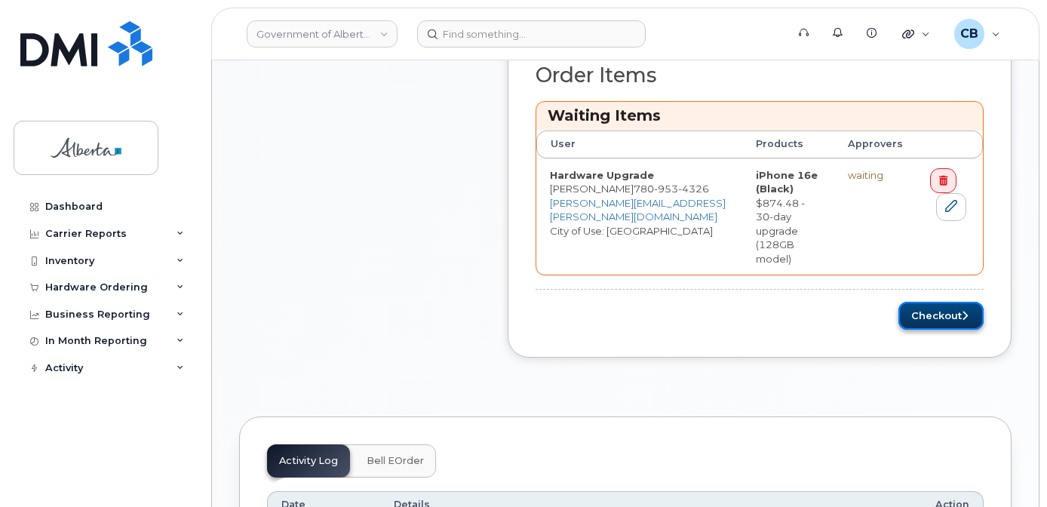
click at [938, 302] on button "Checkout" at bounding box center [940, 316] width 85 height 28
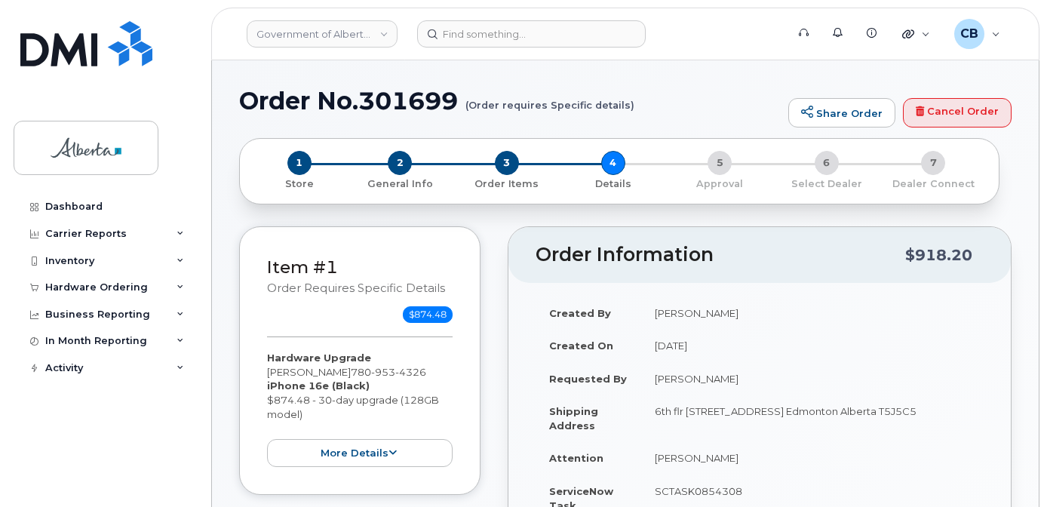
select select
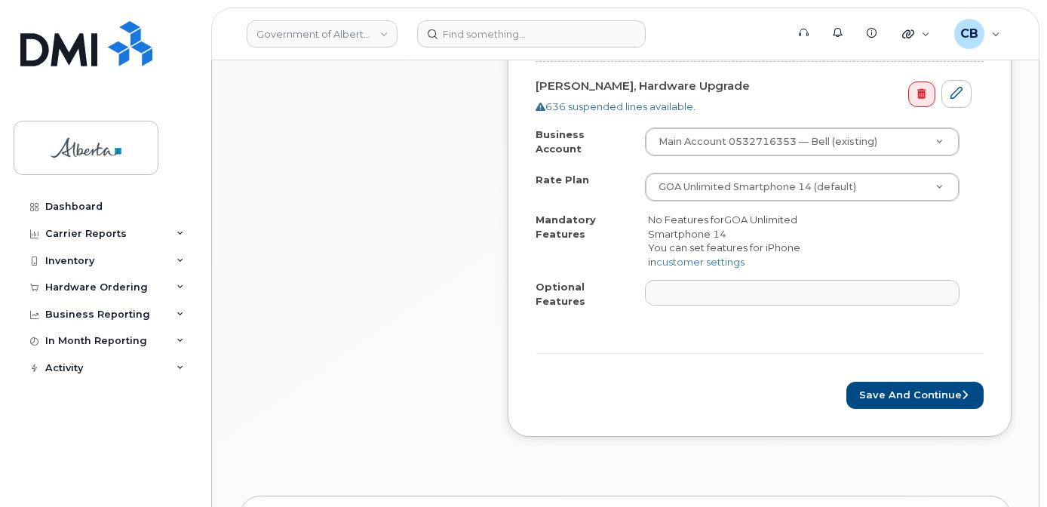
scroll to position [603, 0]
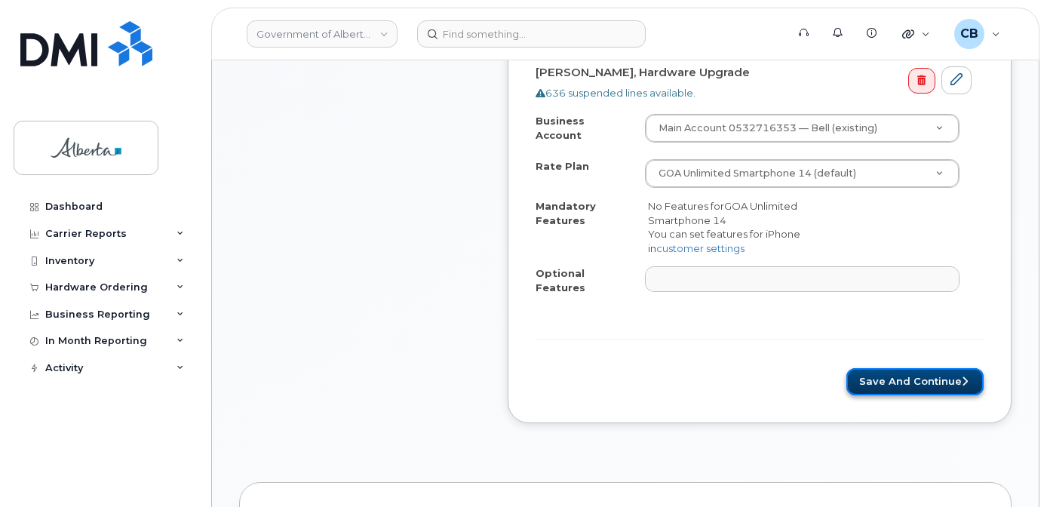
click at [892, 368] on button "Save and Continue" at bounding box center [914, 382] width 137 height 28
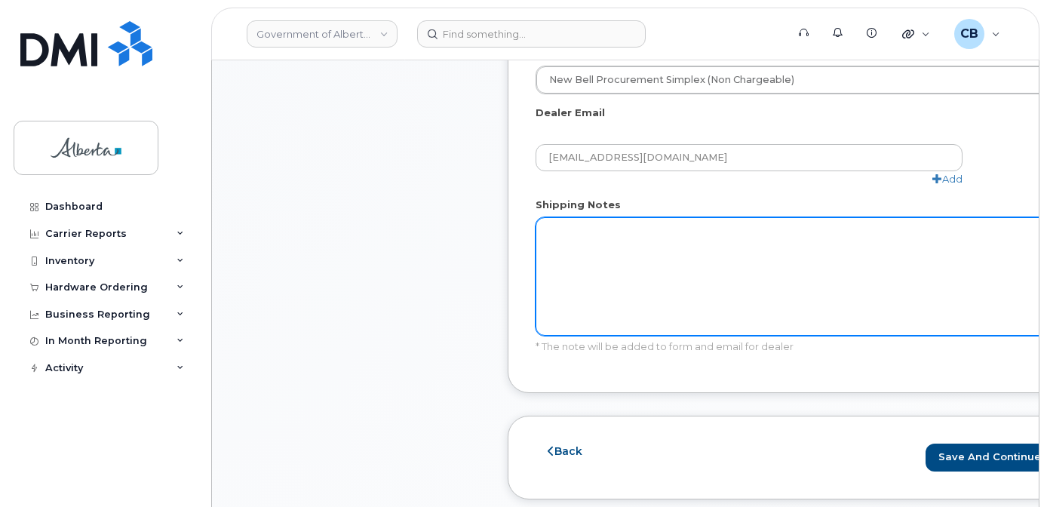
scroll to position [981, 0]
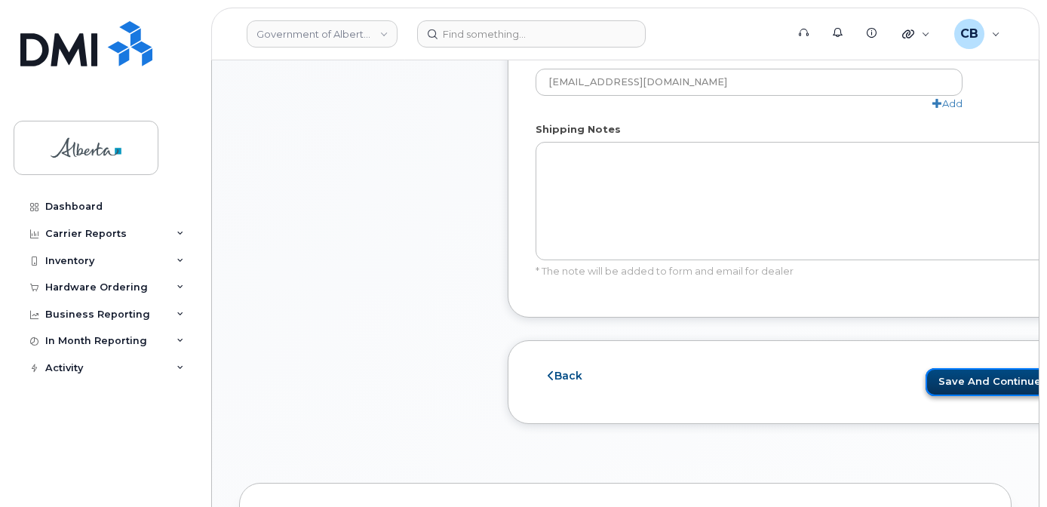
click at [926, 373] on button "Save and Continue" at bounding box center [994, 382] width 137 height 28
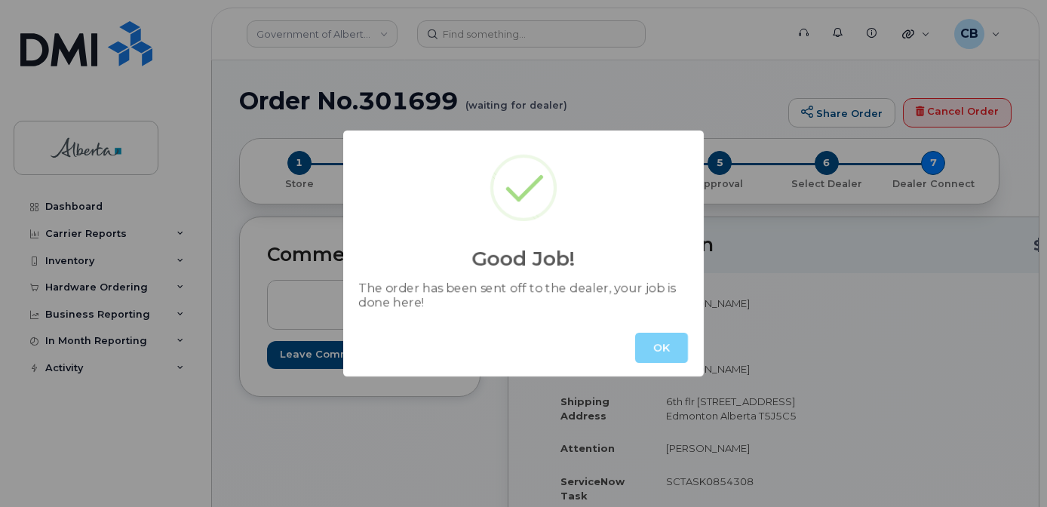
click at [665, 343] on button "OK" at bounding box center [661, 348] width 53 height 30
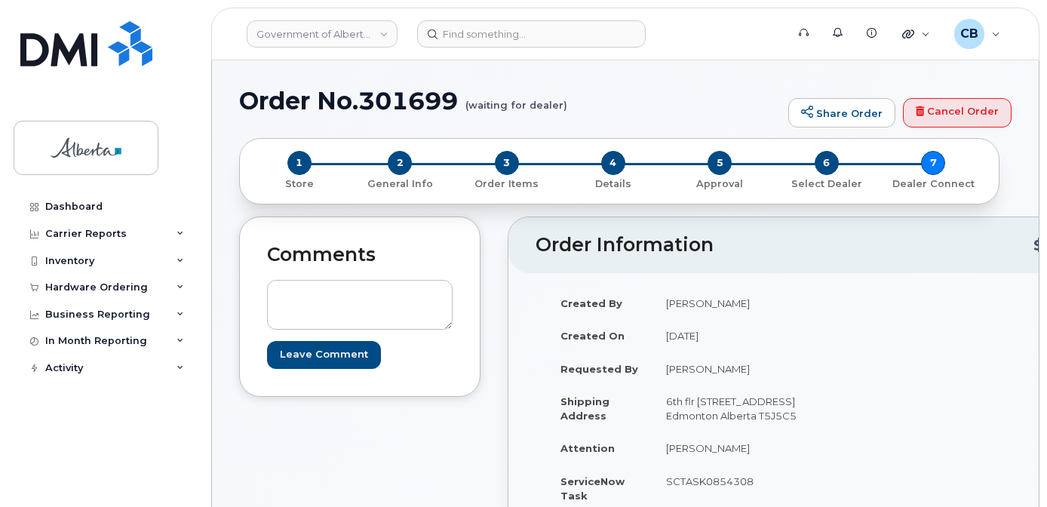
click at [404, 101] on h1 "Order No.301699 (waiting for dealer)" at bounding box center [510, 101] width 542 height 26
copy h1 "301699"
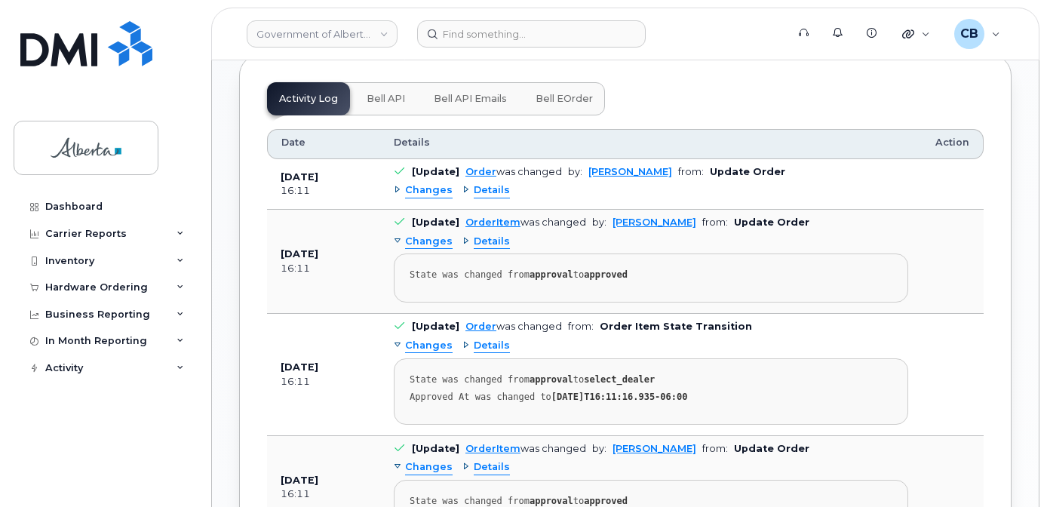
scroll to position [978, 0]
click at [382, 104] on span "Bell API" at bounding box center [386, 98] width 38 height 12
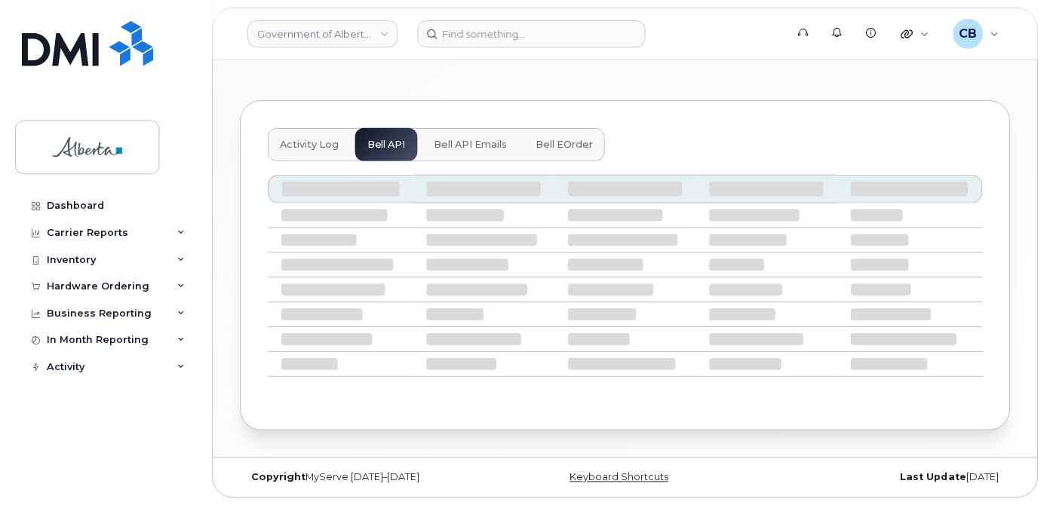
scroll to position [874, 0]
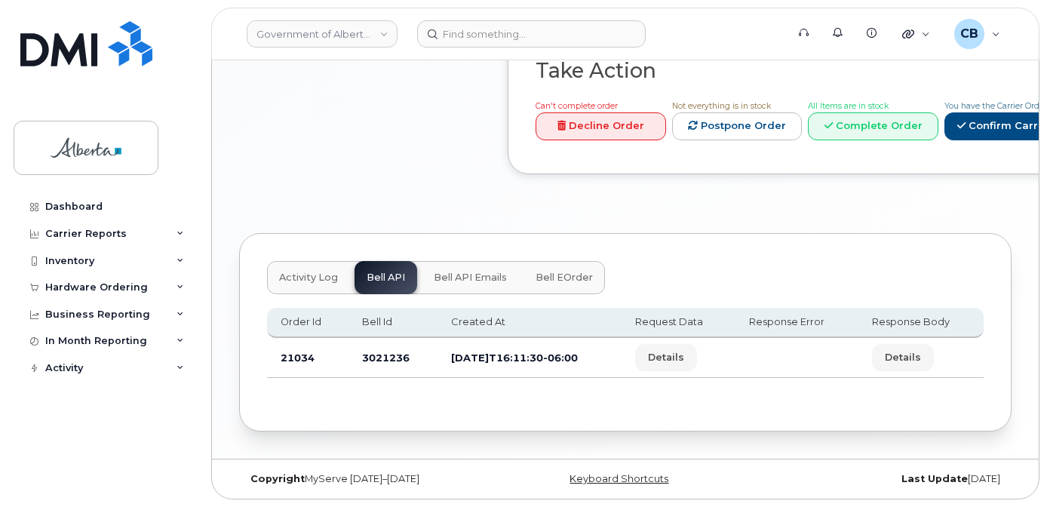
click at [379, 352] on td "3021236" at bounding box center [393, 358] width 89 height 40
copy td "3021236"
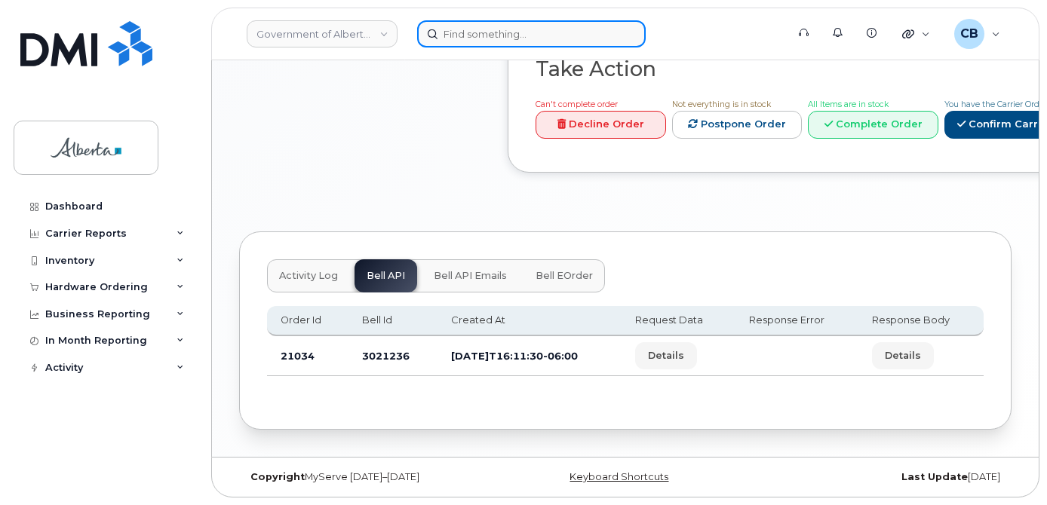
click at [444, 35] on input at bounding box center [531, 33] width 229 height 27
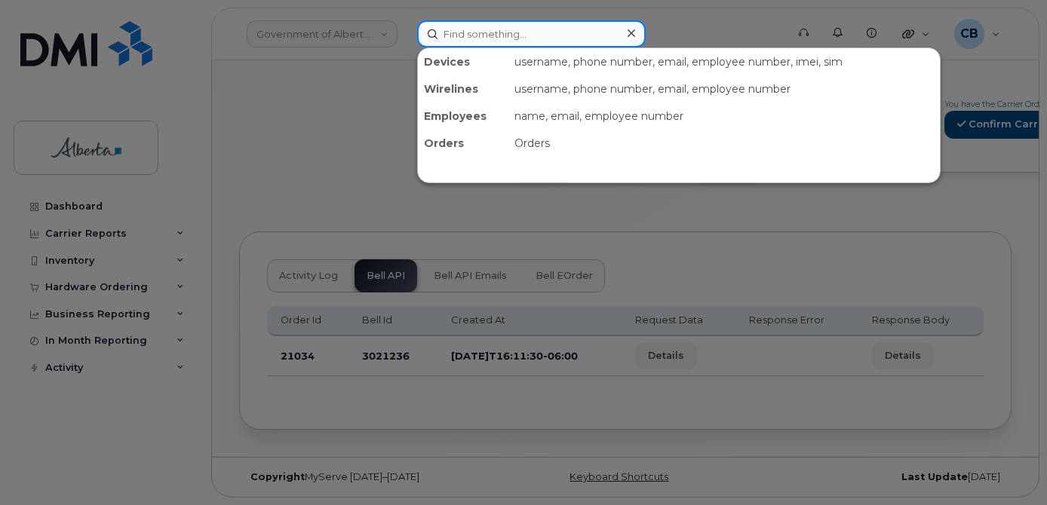
paste input "7802633674"
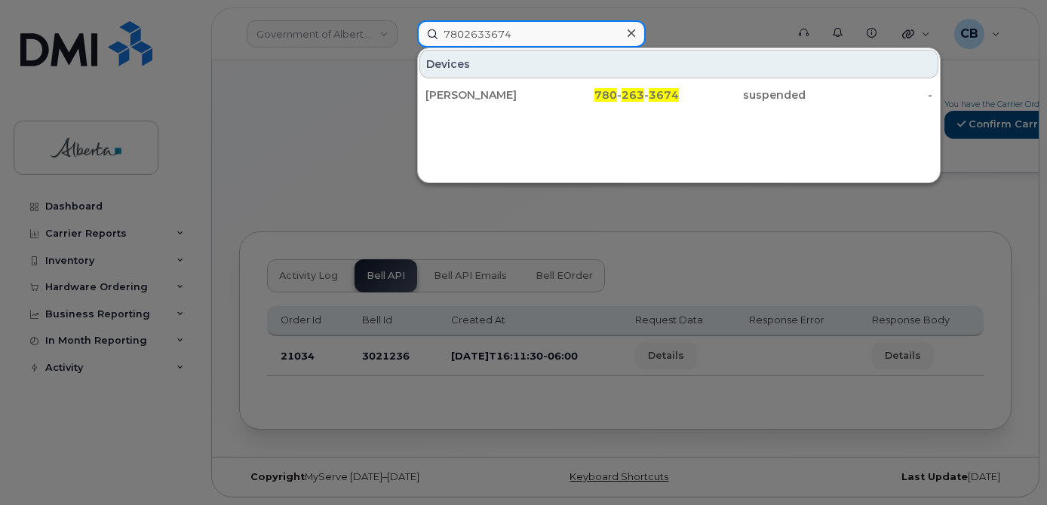
type input "7802633674"
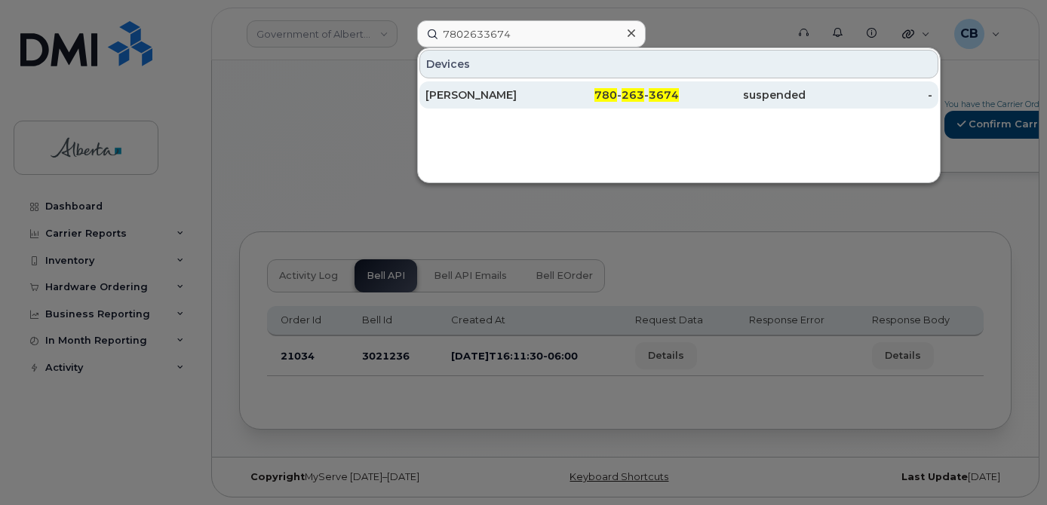
drag, startPoint x: 496, startPoint y: 113, endPoint x: 481, endPoint y: 99, distance: 21.4
click at [481, 99] on div "[PERSON_NAME]" at bounding box center [488, 95] width 127 height 15
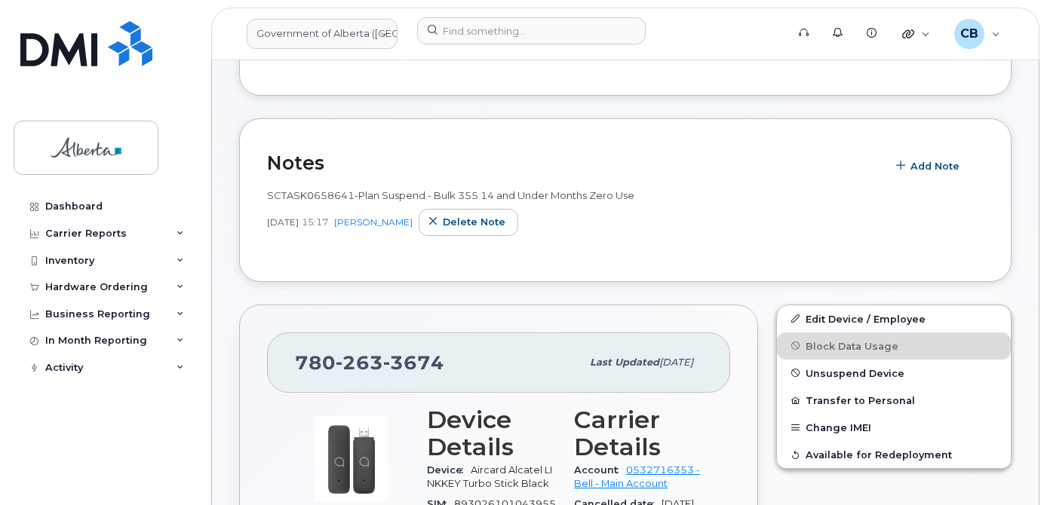
scroll to position [447, 0]
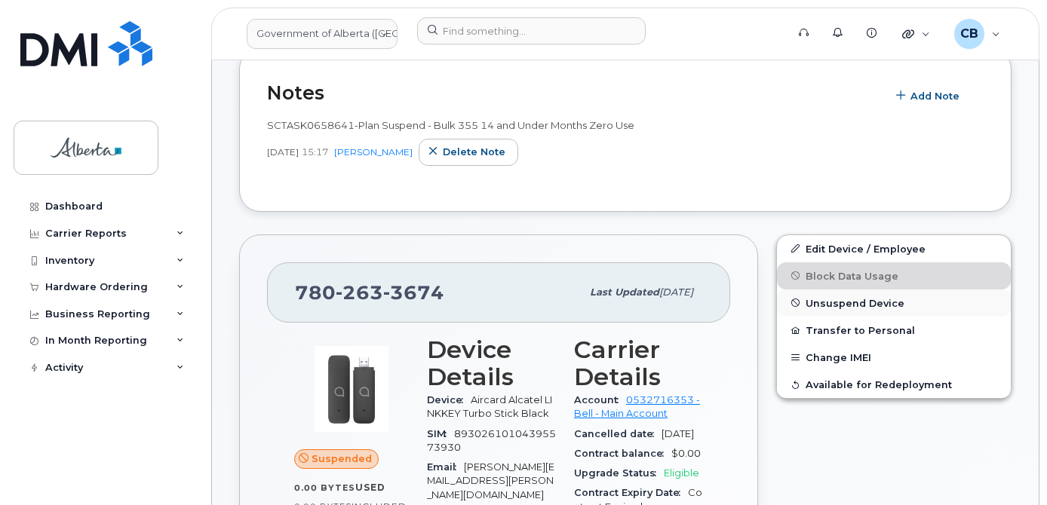
click at [874, 306] on span "Unsuspend Device" at bounding box center [855, 302] width 99 height 11
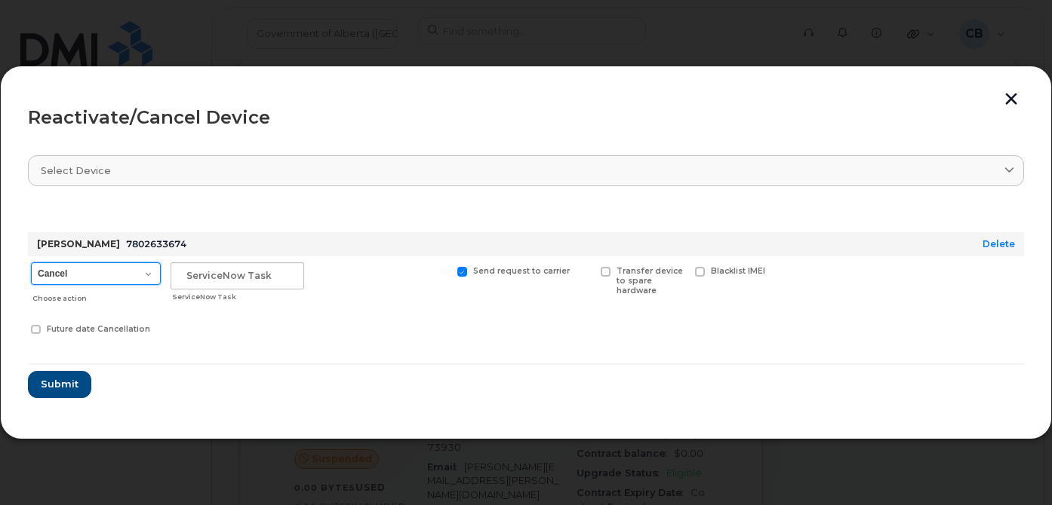
click at [146, 275] on select "Cancel Suspend - Extend Suspension Reactivate" at bounding box center [96, 274] width 130 height 23
select select "[object Object]"
click at [31, 263] on select "Cancel Suspend - Extend Suspension Reactivate" at bounding box center [96, 274] width 130 height 23
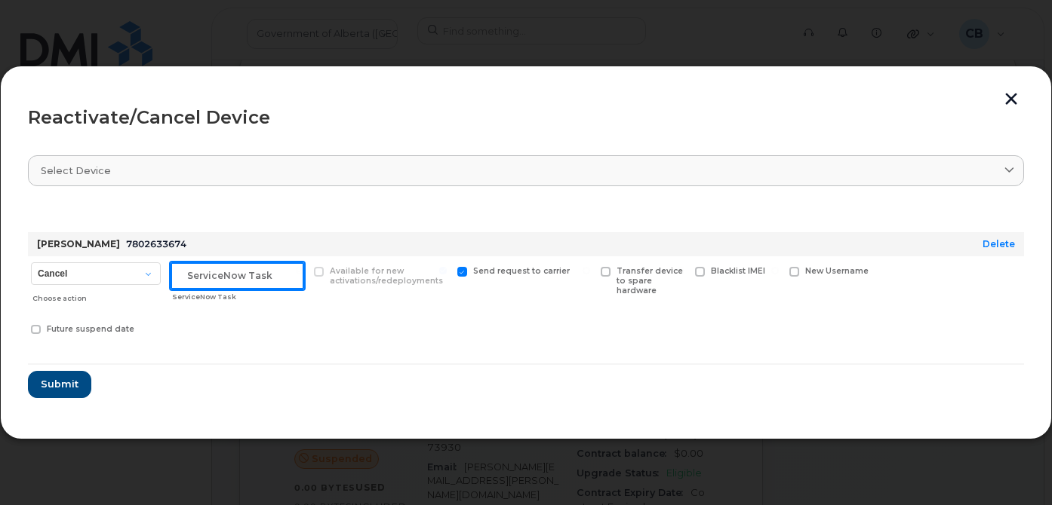
click at [219, 275] on input "text" at bounding box center [237, 276] width 134 height 27
paste input "SCTASK0854442"
type input "SCTASK0854442"
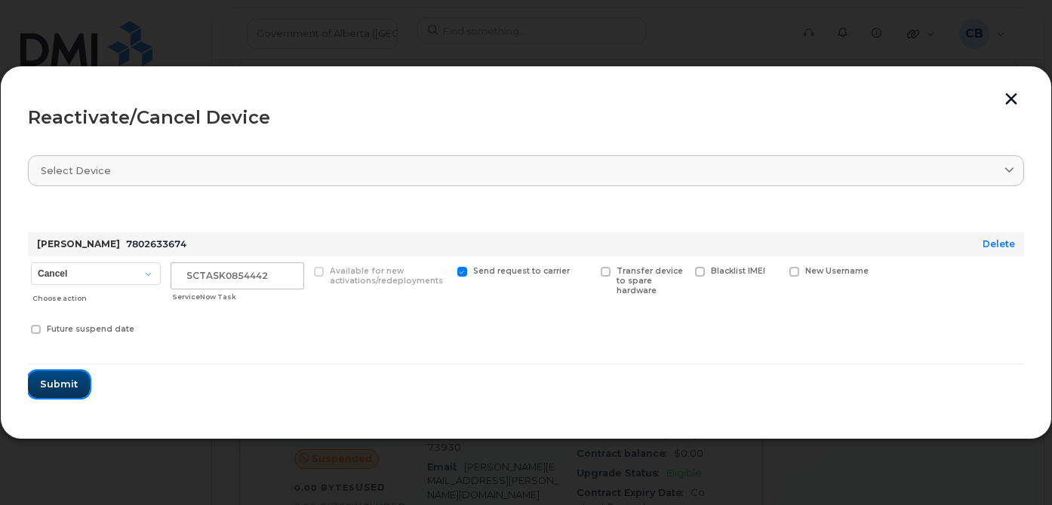
click at [59, 379] on span "Submit" at bounding box center [59, 384] width 38 height 14
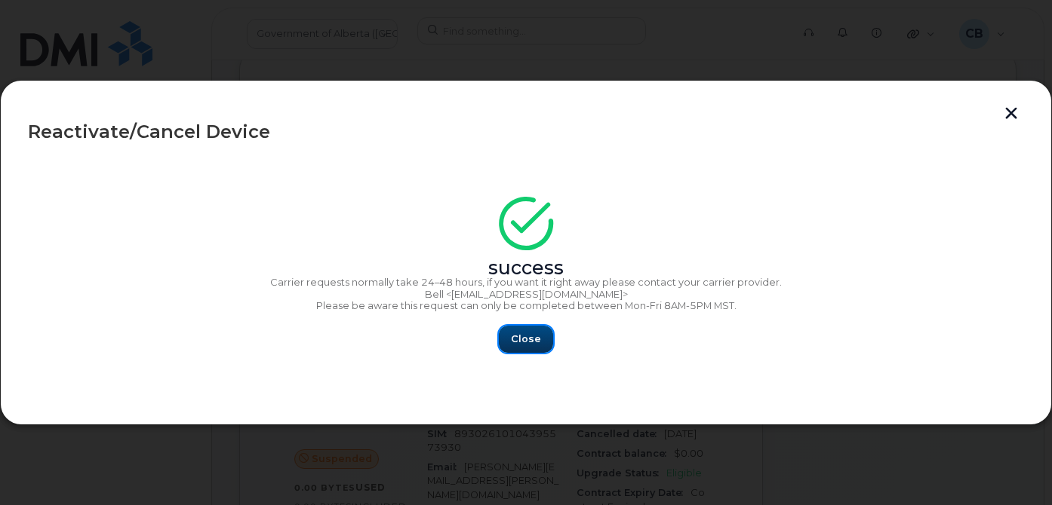
click at [522, 339] on span "Close" at bounding box center [526, 339] width 30 height 14
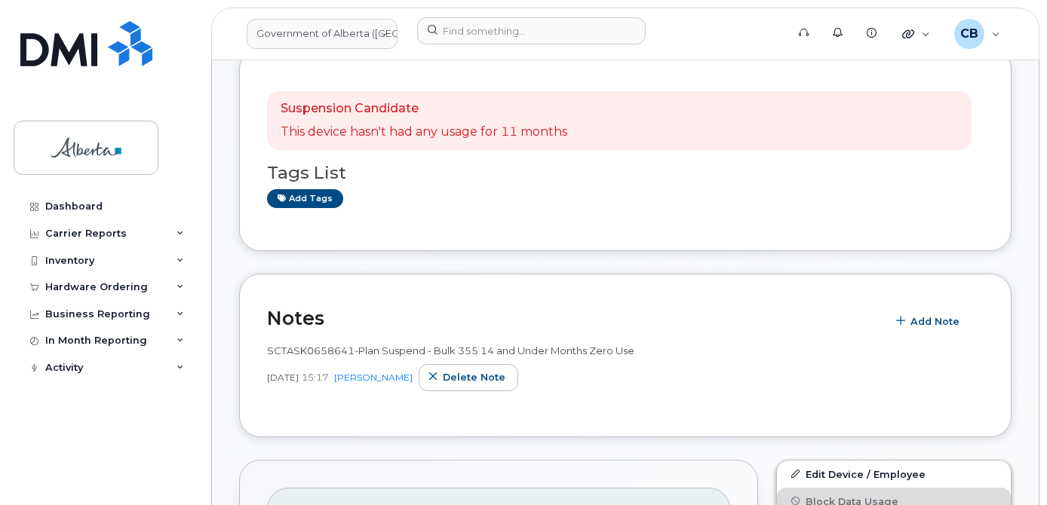
scroll to position [220, 0]
click at [928, 325] on span "Add Note" at bounding box center [935, 322] width 49 height 14
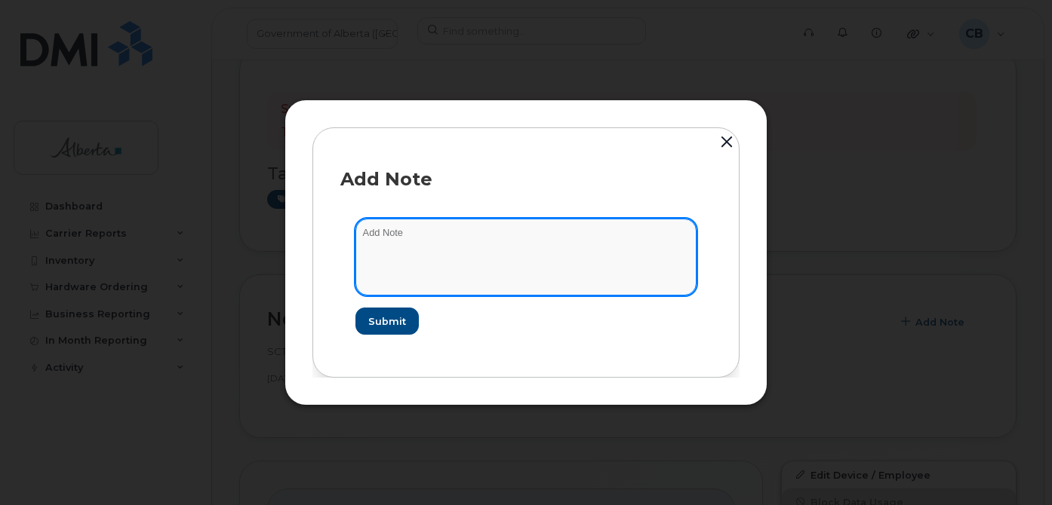
click at [425, 241] on textarea at bounding box center [525, 257] width 341 height 77
paste textarea "SCTASK0854442 7802633674 DO NOT DELETE - BEING REASSIGNED to [PERSON_NAME]. Pre…"
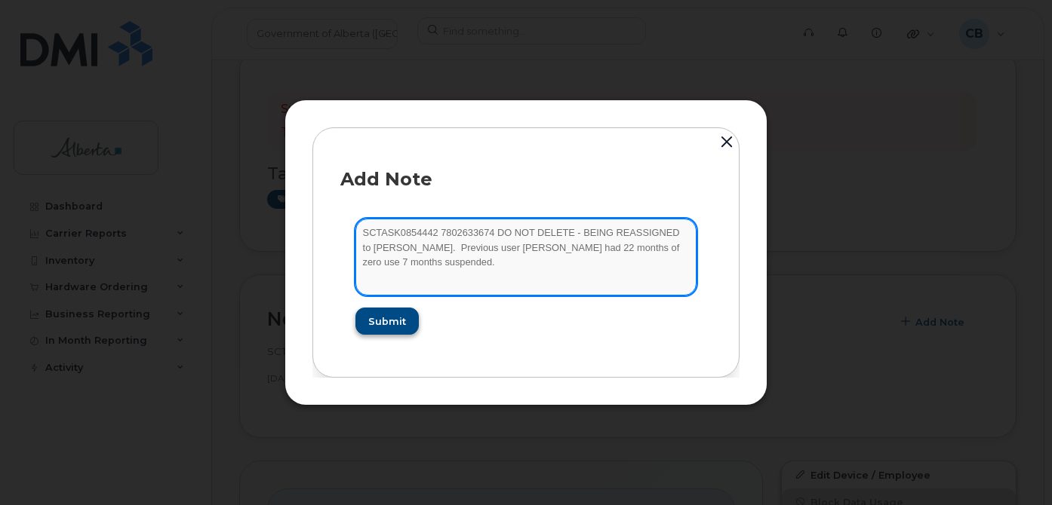
type textarea "SCTASK0854442 7802633674 DO NOT DELETE - BEING REASSIGNED to [PERSON_NAME]. Pre…"
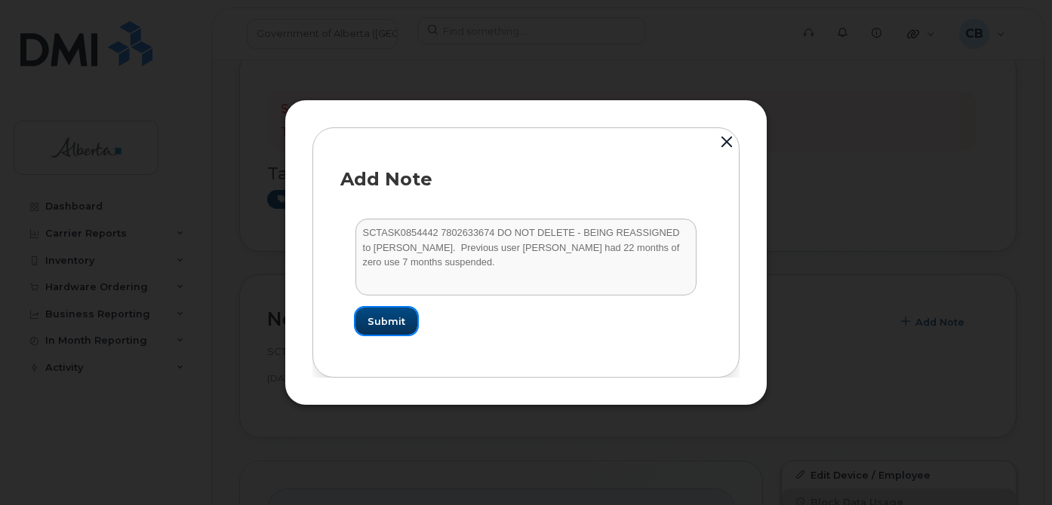
click at [394, 315] on span "Submit" at bounding box center [386, 322] width 38 height 14
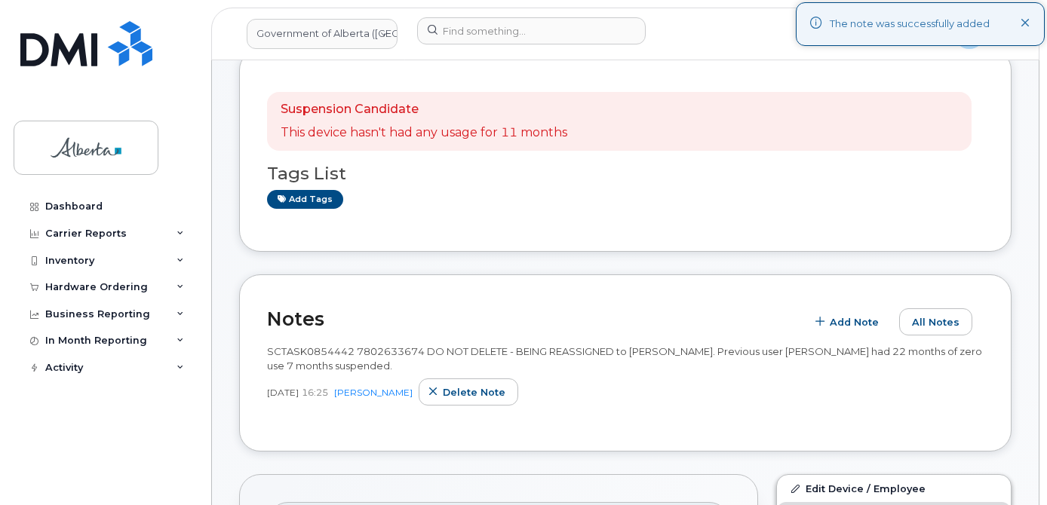
drag, startPoint x: 1028, startPoint y: 24, endPoint x: 1050, endPoint y: 89, distance: 68.5
click at [1028, 29] on button at bounding box center [1026, 24] width 10 height 15
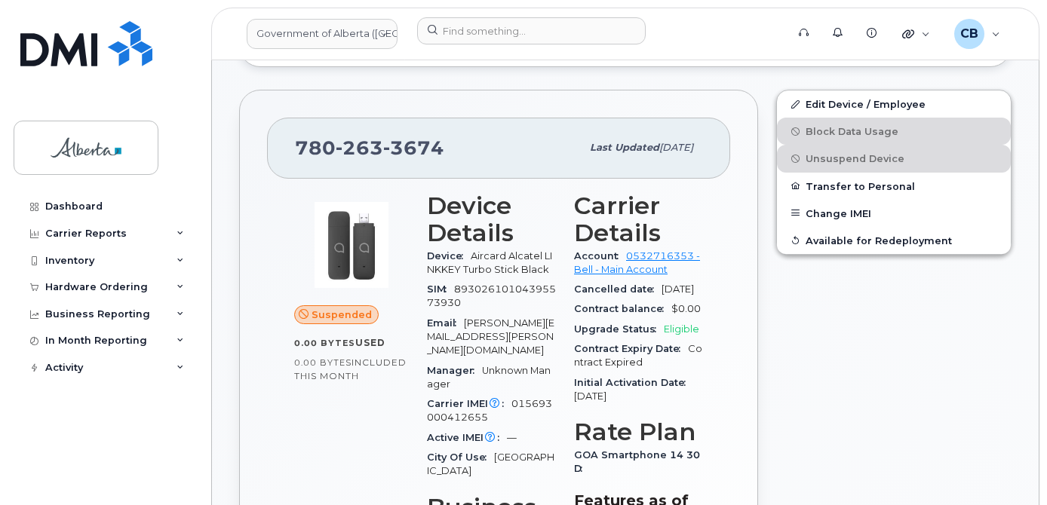
scroll to position [572, 0]
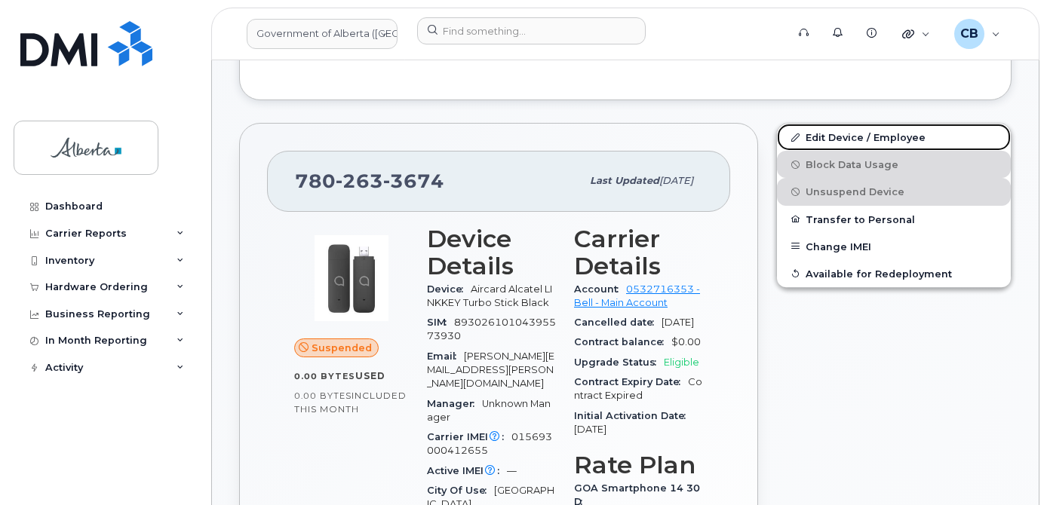
drag, startPoint x: 824, startPoint y: 133, endPoint x: 817, endPoint y: 168, distance: 36.1
click at [824, 134] on link "Edit Device / Employee" at bounding box center [894, 137] width 234 height 27
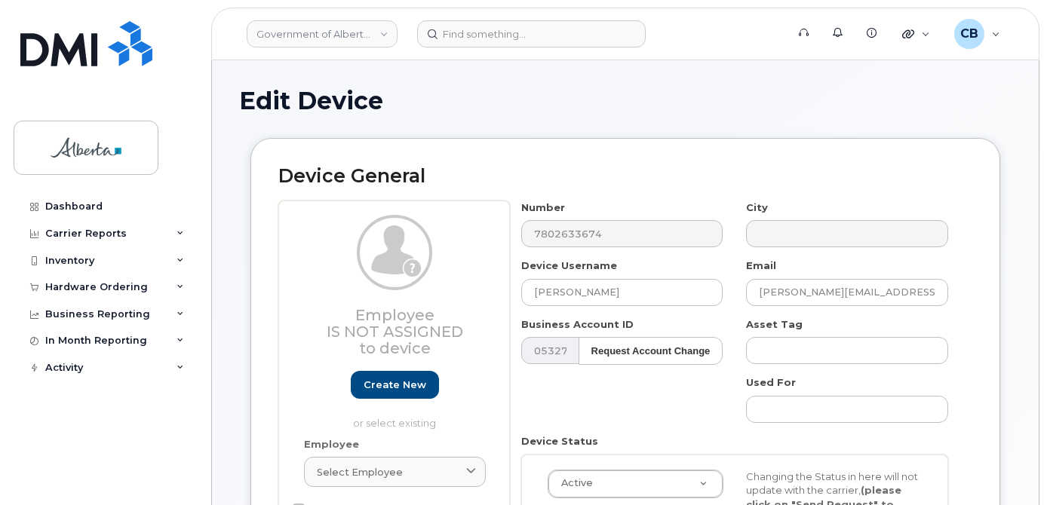
select select "4749748"
click at [545, 292] on input "[PERSON_NAME]" at bounding box center [622, 292] width 202 height 27
click at [545, 291] on input "[PERSON_NAME]" at bounding box center [622, 292] width 202 height 27
paste input "[PERSON_NAME][EMAIL_ADDRESS][PERSON_NAME][DOMAIN_NAME]"
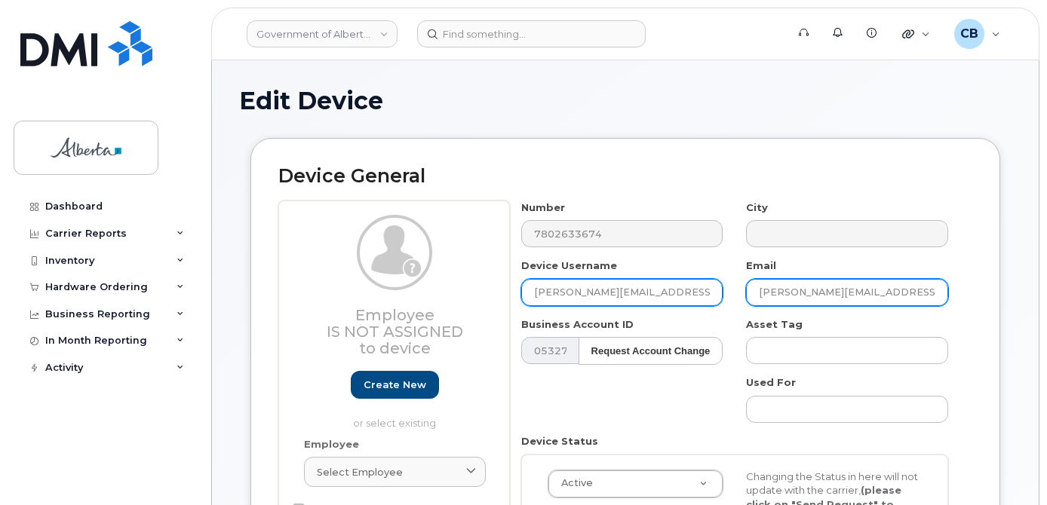
type input "[PERSON_NAME][EMAIL_ADDRESS][PERSON_NAME][DOMAIN_NAME]"
click at [756, 288] on input "[PERSON_NAME][EMAIL_ADDRESS][PERSON_NAME][DOMAIN_NAME]" at bounding box center [847, 292] width 202 height 27
click at [757, 288] on input "[PERSON_NAME][EMAIL_ADDRESS][PERSON_NAME][DOMAIN_NAME]" at bounding box center [847, 292] width 202 height 27
paste input "[PERSON_NAME].[PERSON_NAME]"
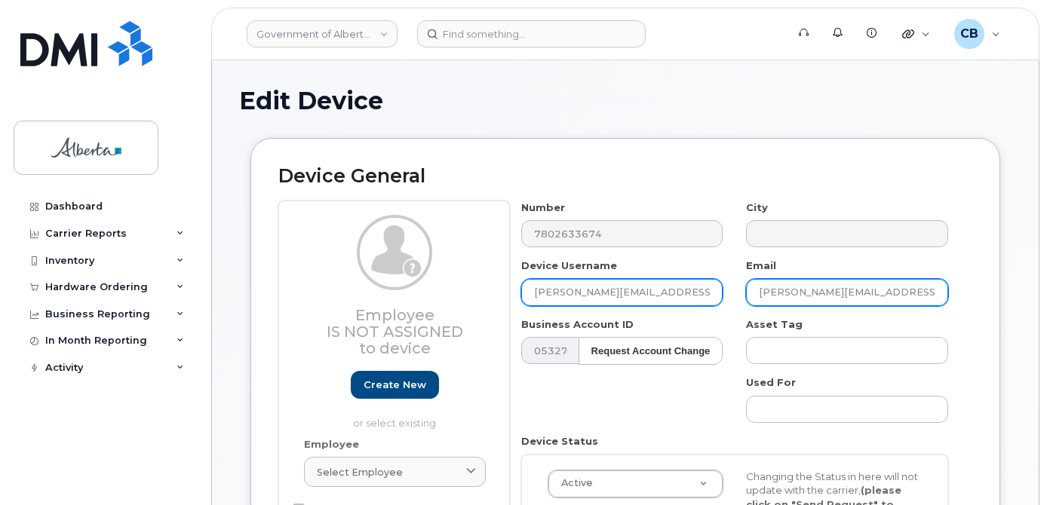
type input "[PERSON_NAME][EMAIL_ADDRESS][PERSON_NAME][DOMAIN_NAME]"
drag, startPoint x: 656, startPoint y: 290, endPoint x: 600, endPoint y: 292, distance: 55.9
click at [600, 292] on input "[PERSON_NAME][EMAIL_ADDRESS][PERSON_NAME][DOMAIN_NAME]" at bounding box center [622, 292] width 202 height 27
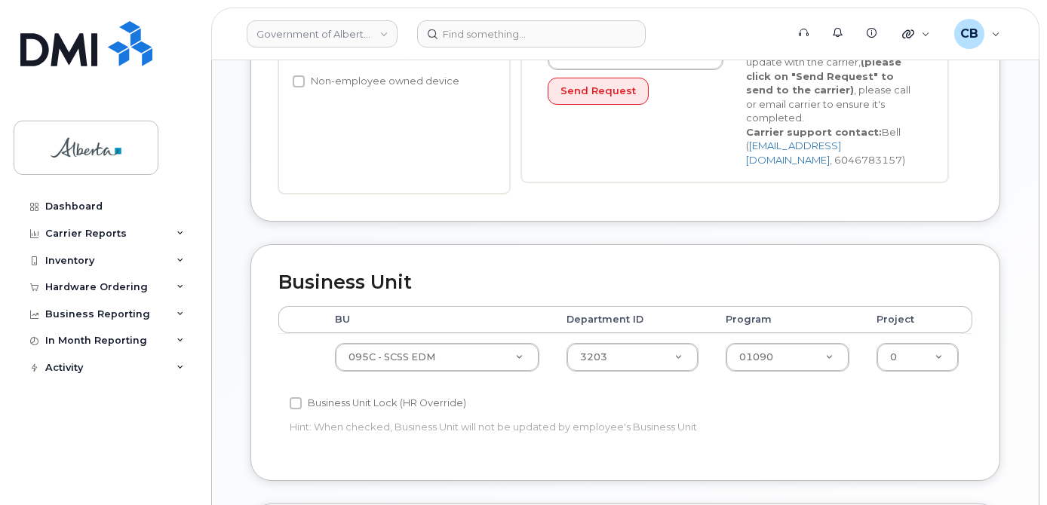
scroll to position [435, 0]
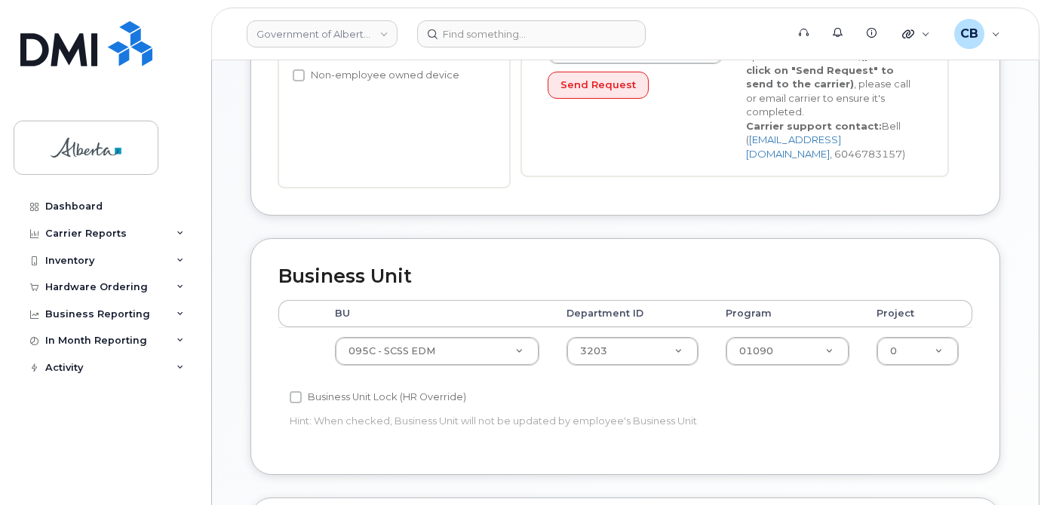
type input "[PERSON_NAME]"
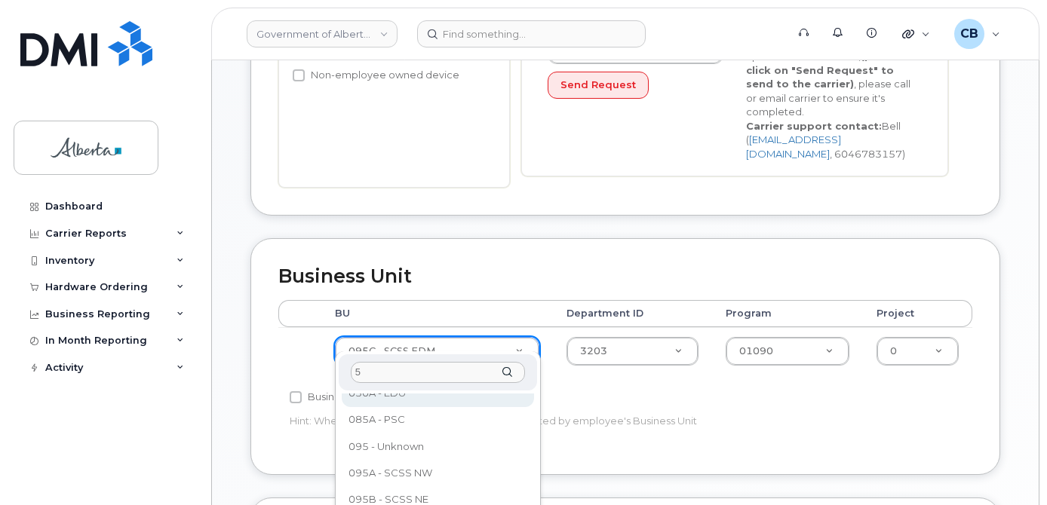
scroll to position [0, 0]
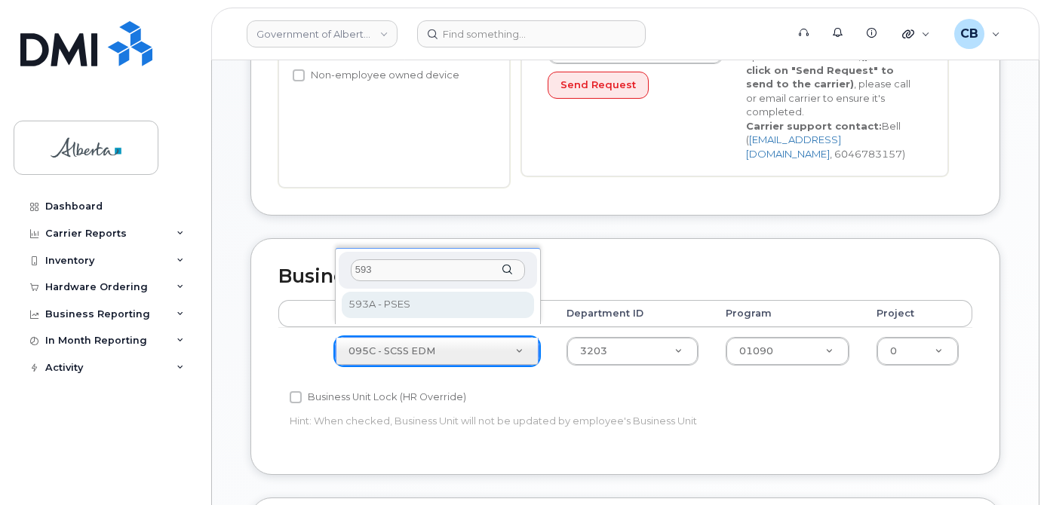
type input "593"
select select "4797682"
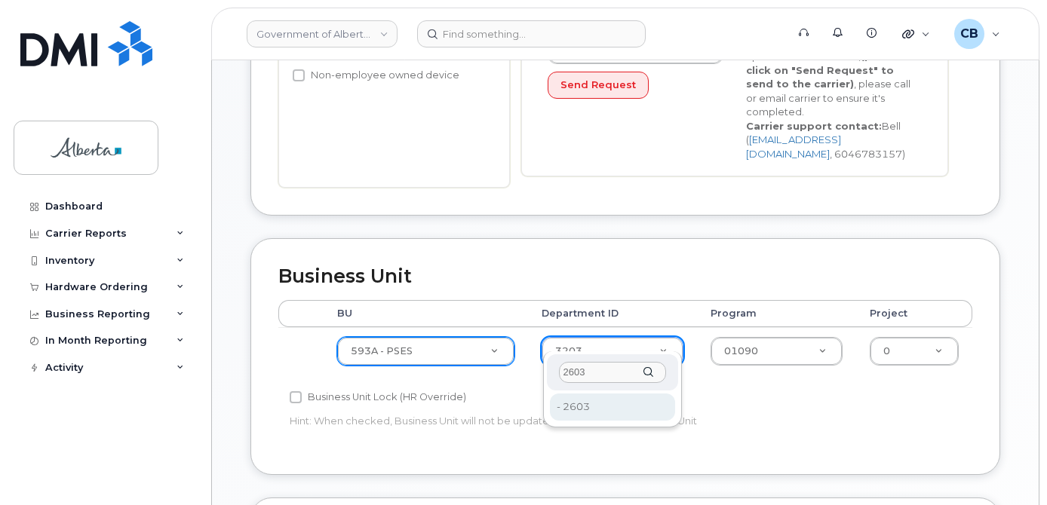
type input "2603"
type input "4752669"
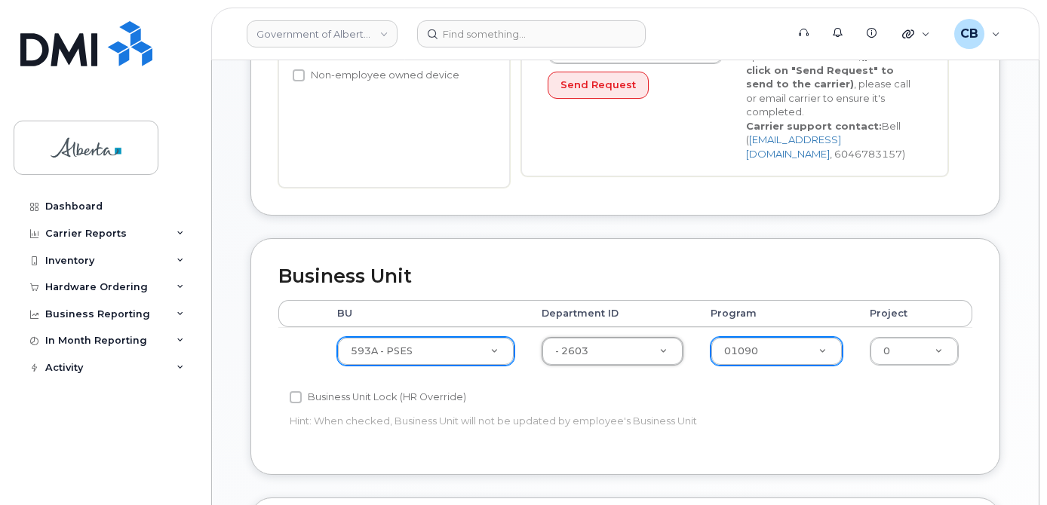
drag, startPoint x: 769, startPoint y: 342, endPoint x: 761, endPoint y: 346, distance: 8.1
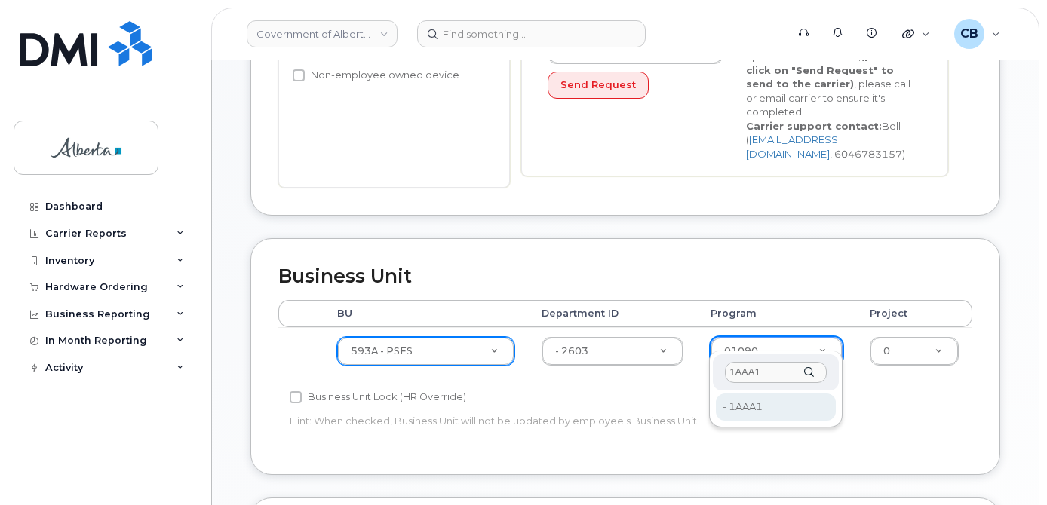
type input "1AAA1"
type input "4753515"
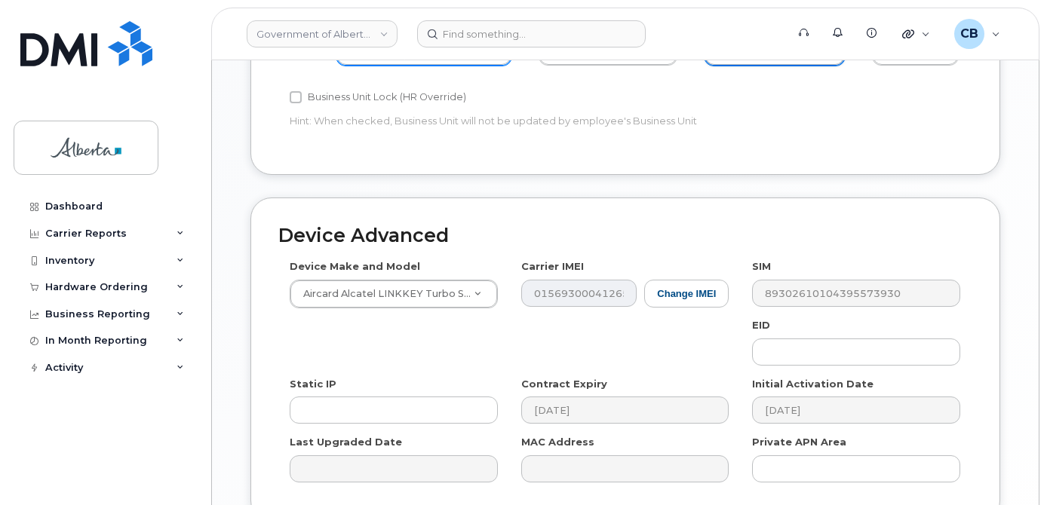
scroll to position [736, 0]
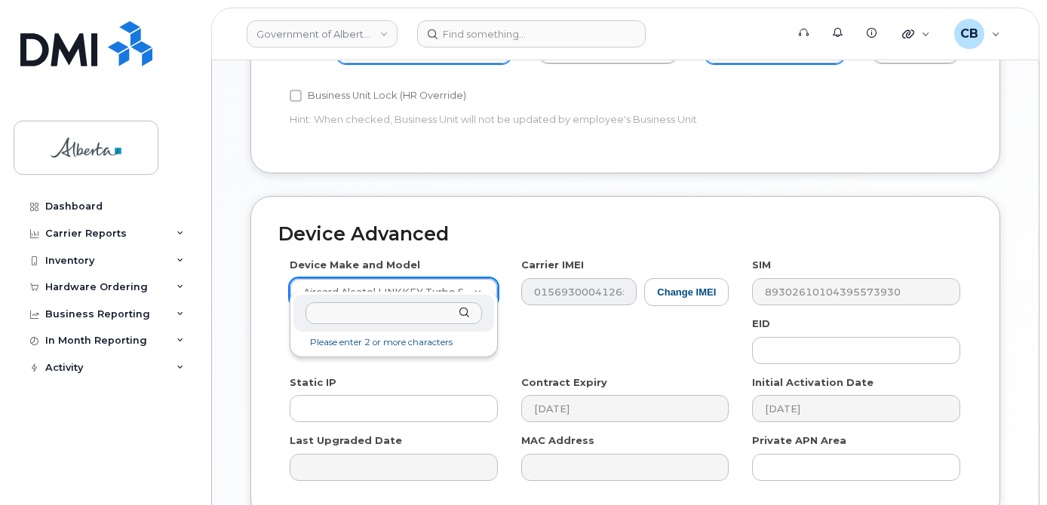
click at [376, 307] on input "text" at bounding box center [394, 314] width 177 height 22
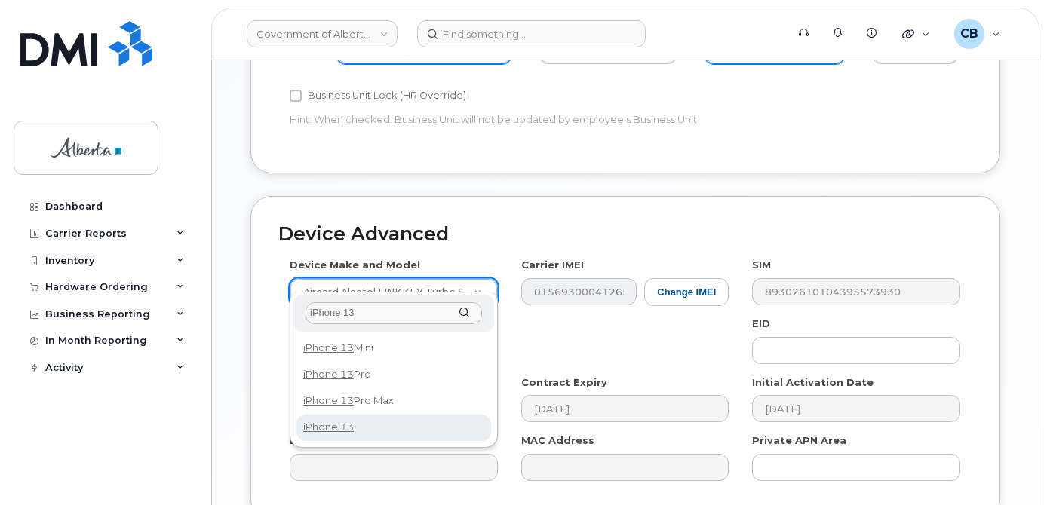
type input "iPhone 13"
select select "2612"
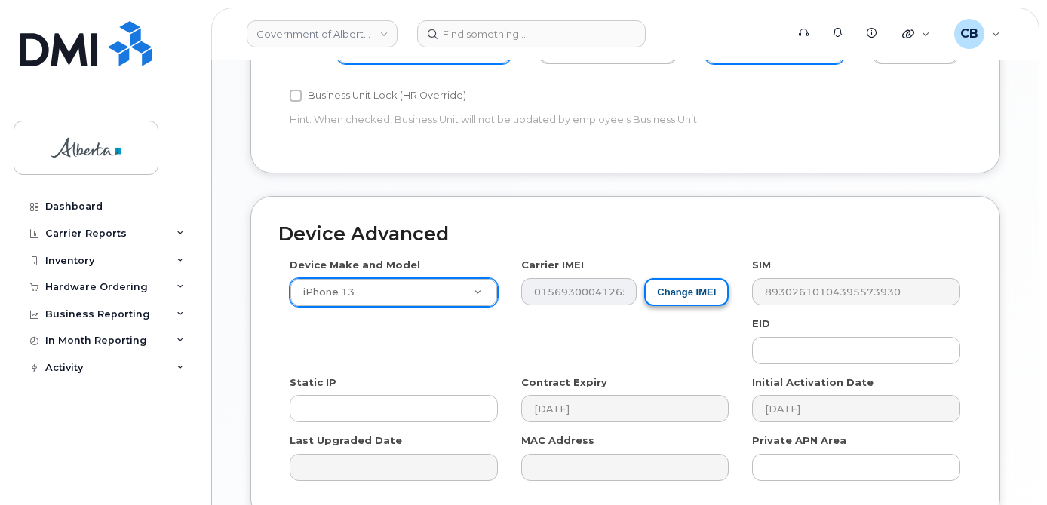
click at [683, 278] on button "Change IMEI" at bounding box center [686, 292] width 84 height 28
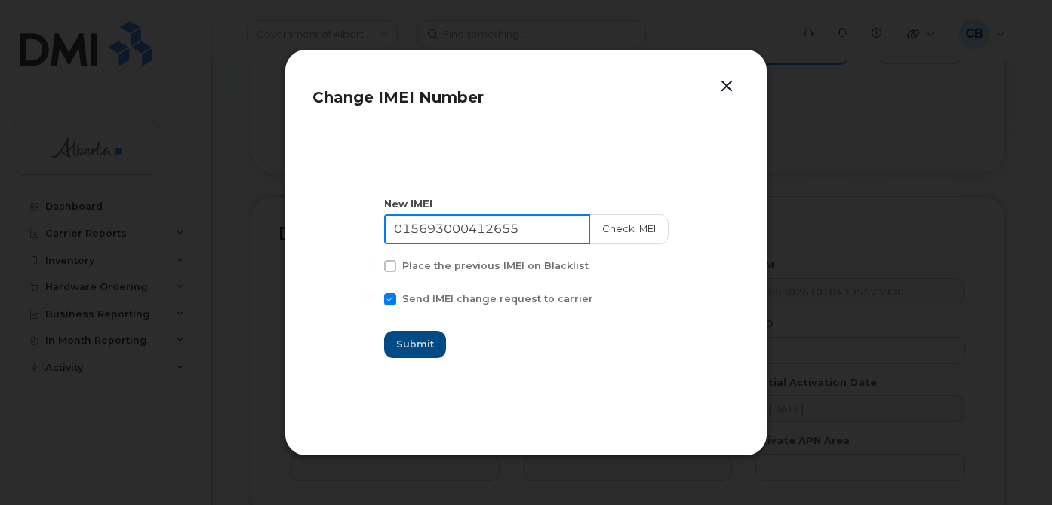
click at [395, 220] on input "015693000412655" at bounding box center [487, 229] width 206 height 30
click at [410, 224] on input "015693000412655" at bounding box center [487, 229] width 206 height 30
paste input "359628541155334"
type input "359628541155334"
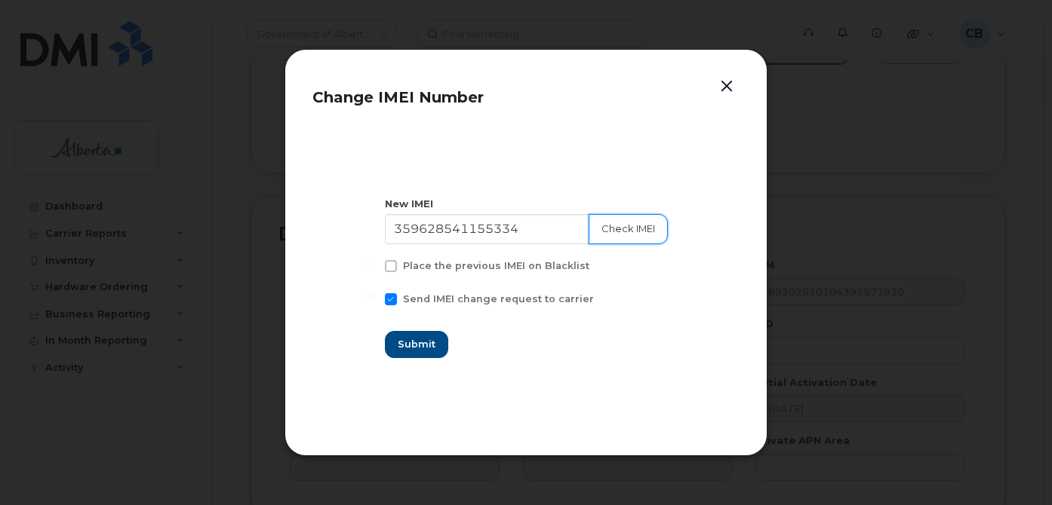
click at [632, 234] on button "Check IMEI" at bounding box center [627, 229] width 79 height 30
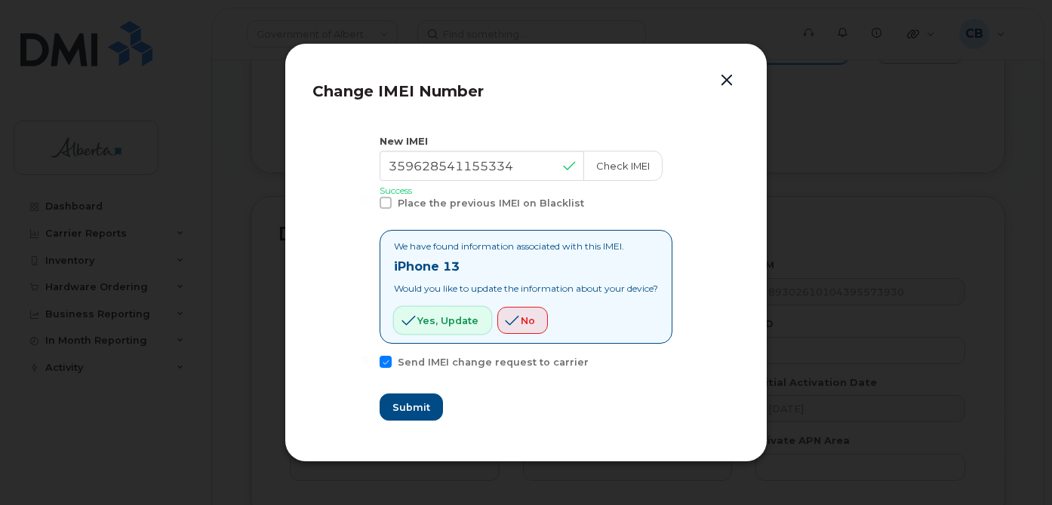
click at [423, 314] on span "Yes, update" at bounding box center [447, 321] width 61 height 14
click at [410, 407] on span "Submit" at bounding box center [411, 408] width 38 height 14
type input "359628541155334"
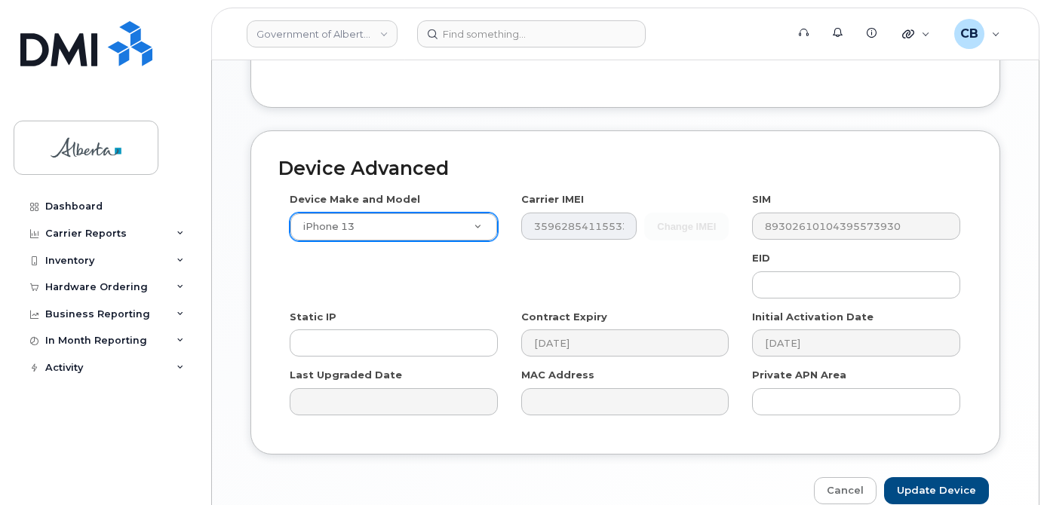
scroll to position [808, 0]
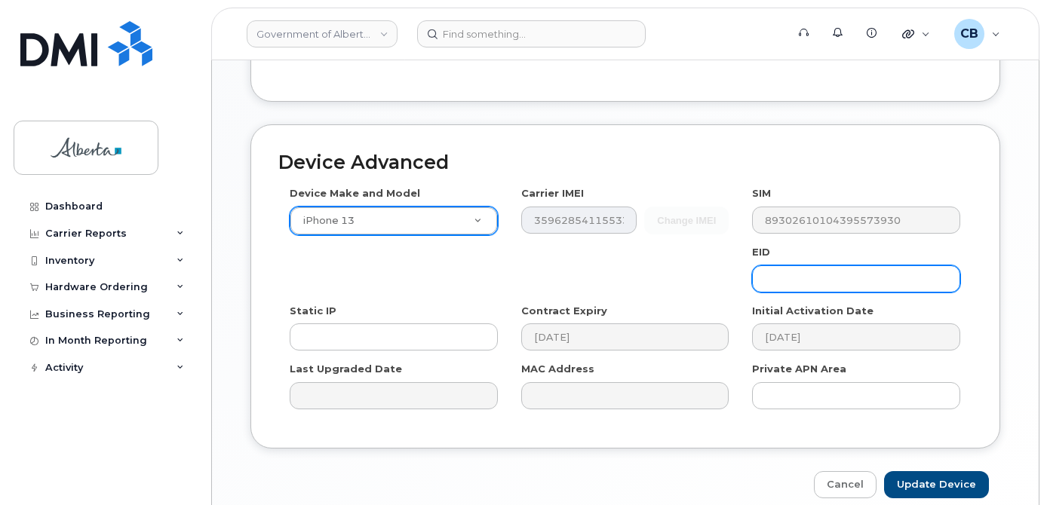
click at [791, 266] on input "text" at bounding box center [856, 279] width 208 height 27
paste input "89049032007008882600123792673824"
type input "89049032007008882600123792673824"
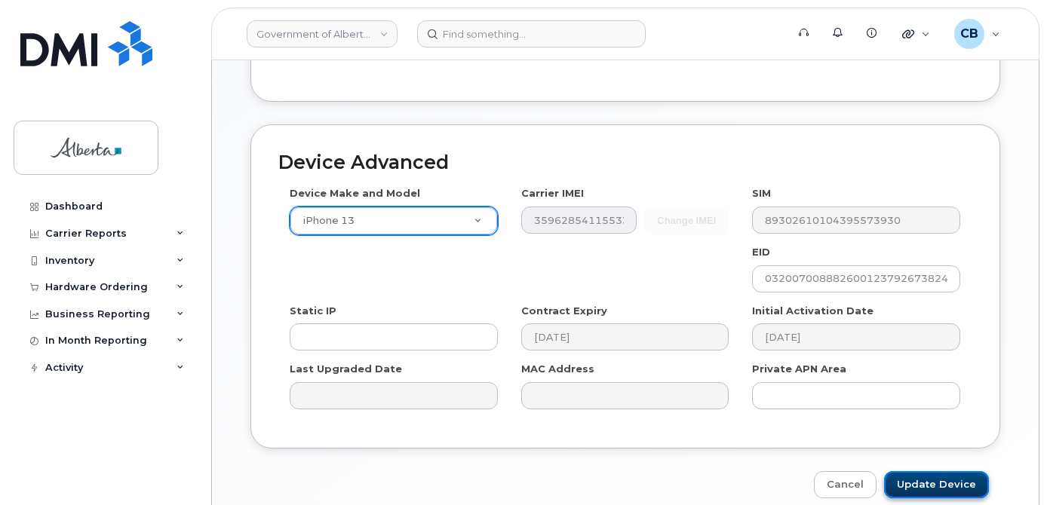
click at [934, 481] on input "Update Device" at bounding box center [936, 485] width 105 height 28
type input "Saving..."
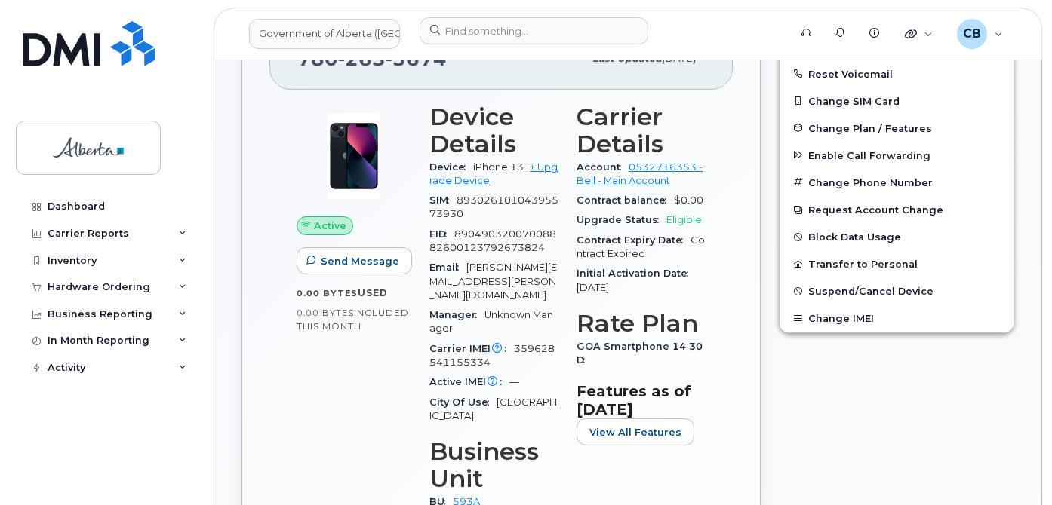
scroll to position [616, 0]
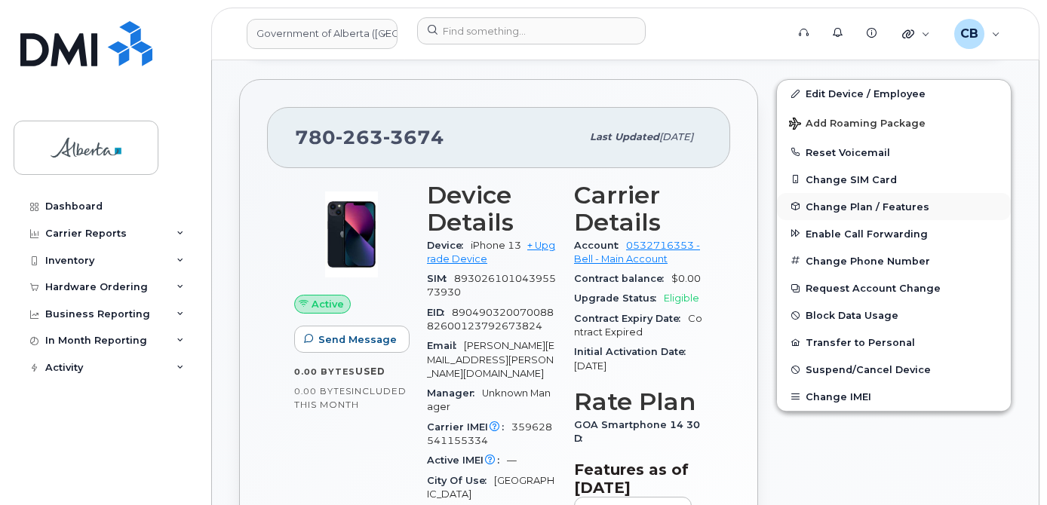
click at [849, 203] on span "Change Plan / Features" at bounding box center [868, 206] width 124 height 11
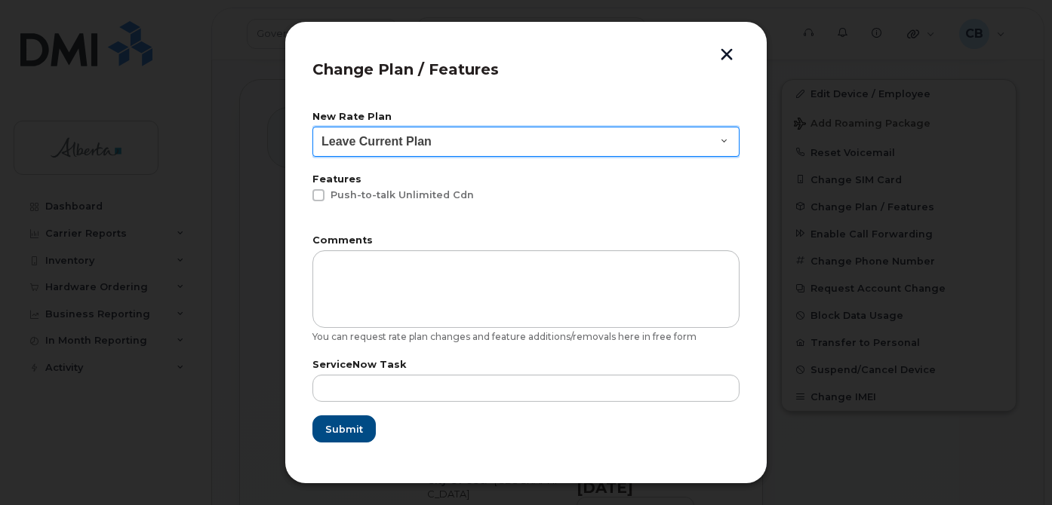
click at [721, 137] on select "Leave Current Plan GOA - Voice Plan 5 GOA Unlimited Smartphone 14 GOA-Voice Pla…" at bounding box center [525, 142] width 427 height 30
click at [722, 140] on select "Leave Current Plan GOA - Voice Plan 5 GOA Unlimited Smartphone 14 GOA-Voice Pla…" at bounding box center [525, 142] width 427 height 30
click at [723, 137] on select "Leave Current Plan GOA - Voice Plan 5 GOA Unlimited Smartphone 14 GOA-Voice Pla…" at bounding box center [525, 142] width 427 height 30
